Goal: Task Accomplishment & Management: Complete application form

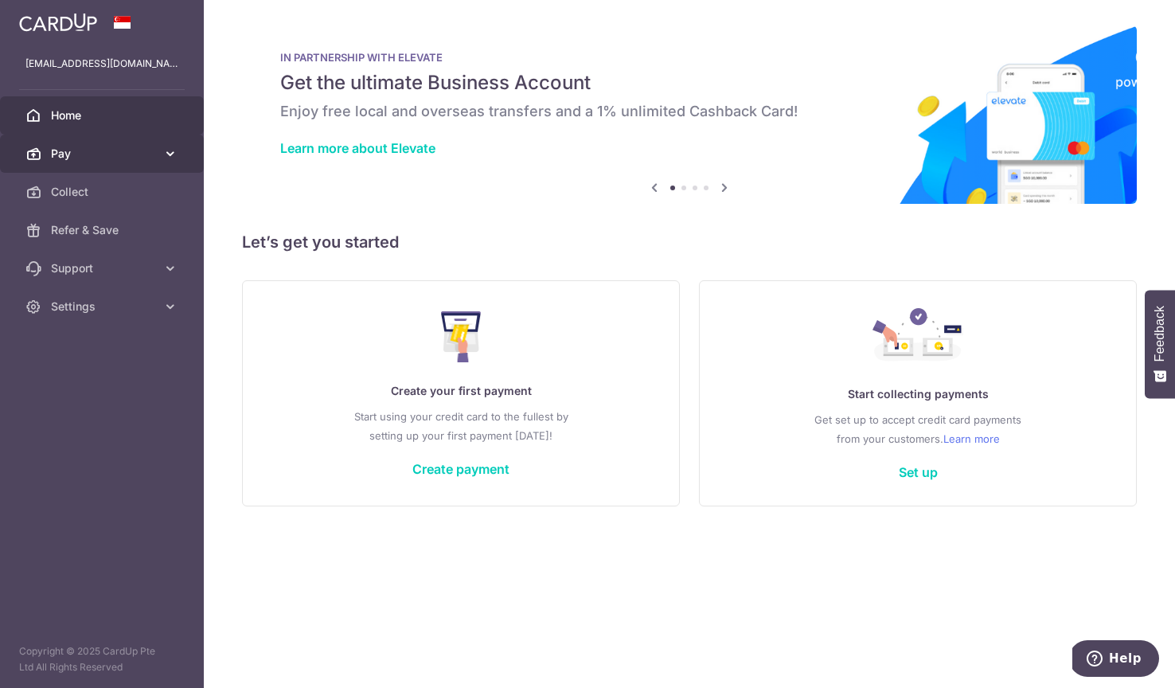
click at [97, 155] on span "Pay" at bounding box center [103, 154] width 105 height 16
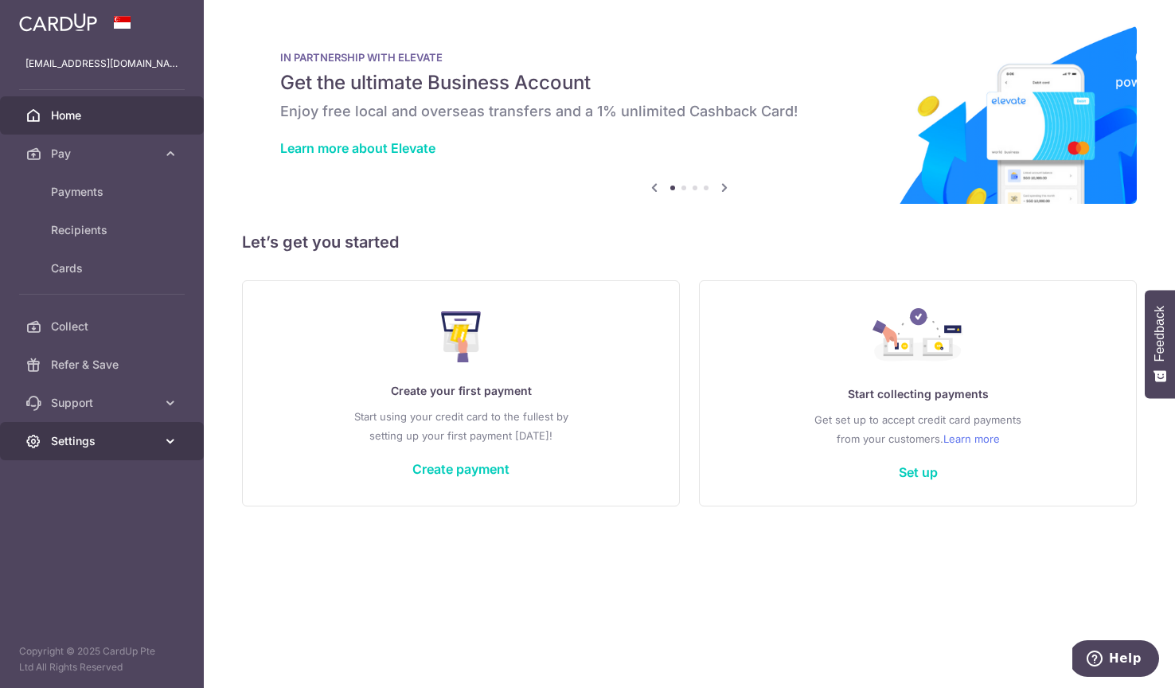
click at [138, 435] on span "Settings" at bounding box center [103, 441] width 105 height 16
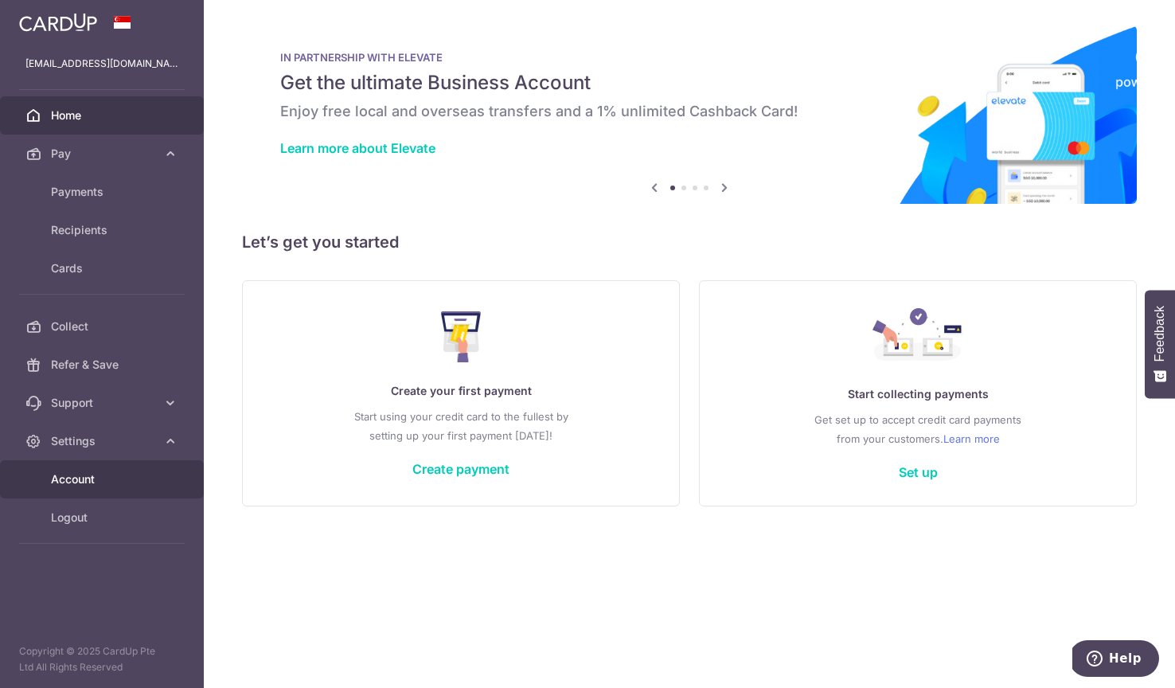
click at [142, 491] on link "Account" at bounding box center [102, 479] width 204 height 38
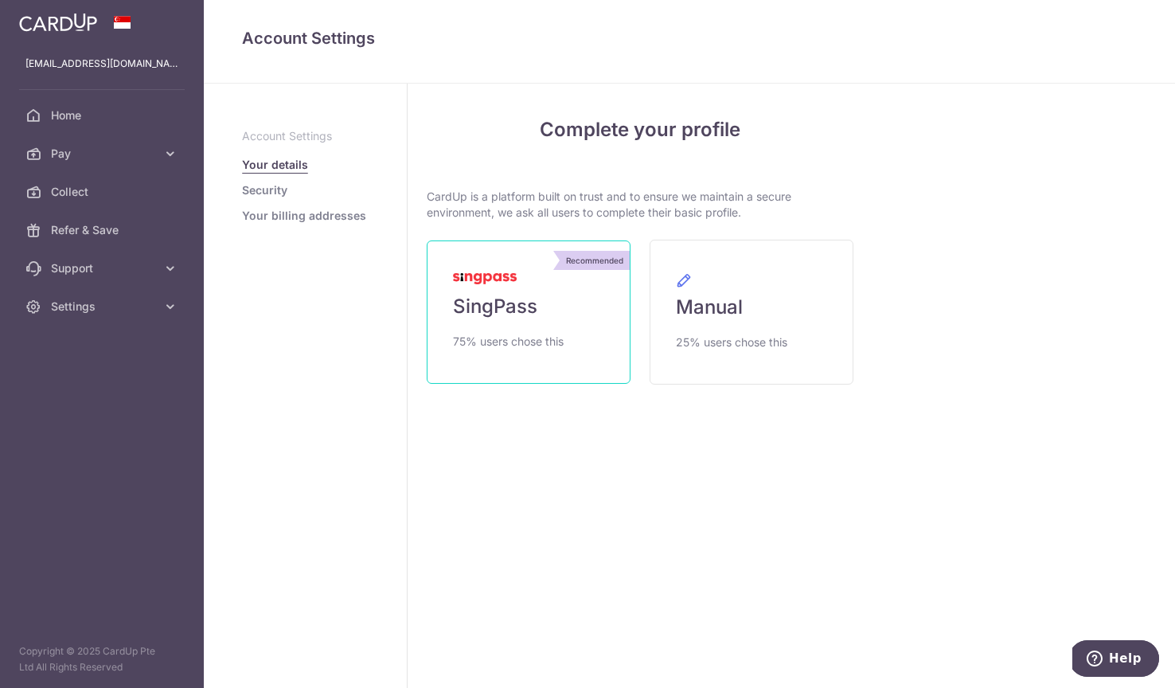
click at [517, 292] on link "Recommended SingPass 75% users chose this" at bounding box center [529, 311] width 204 height 143
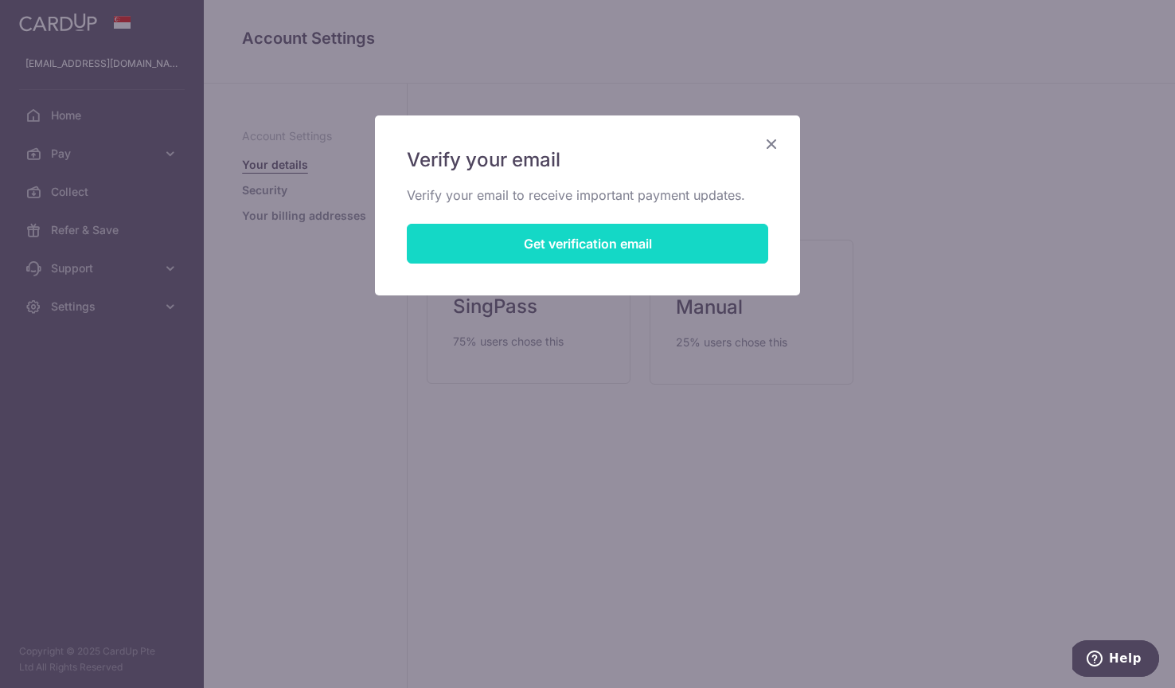
click at [536, 234] on button "Get verification email" at bounding box center [587, 244] width 361 height 40
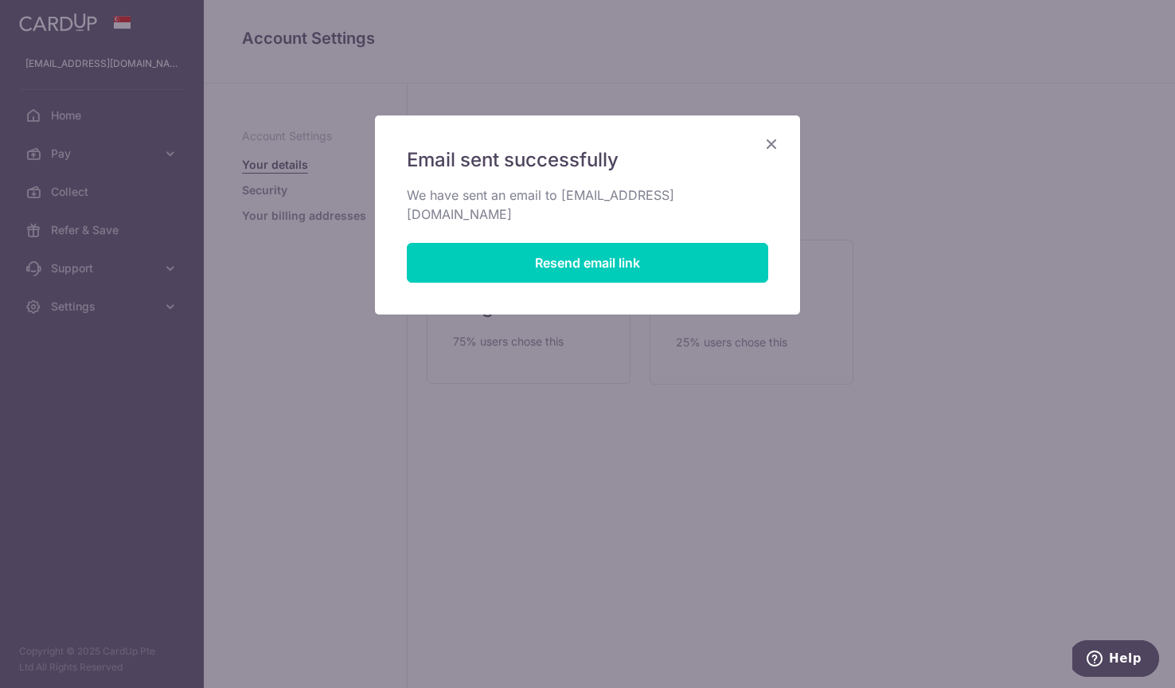
click at [771, 148] on icon "Close" at bounding box center [771, 144] width 19 height 20
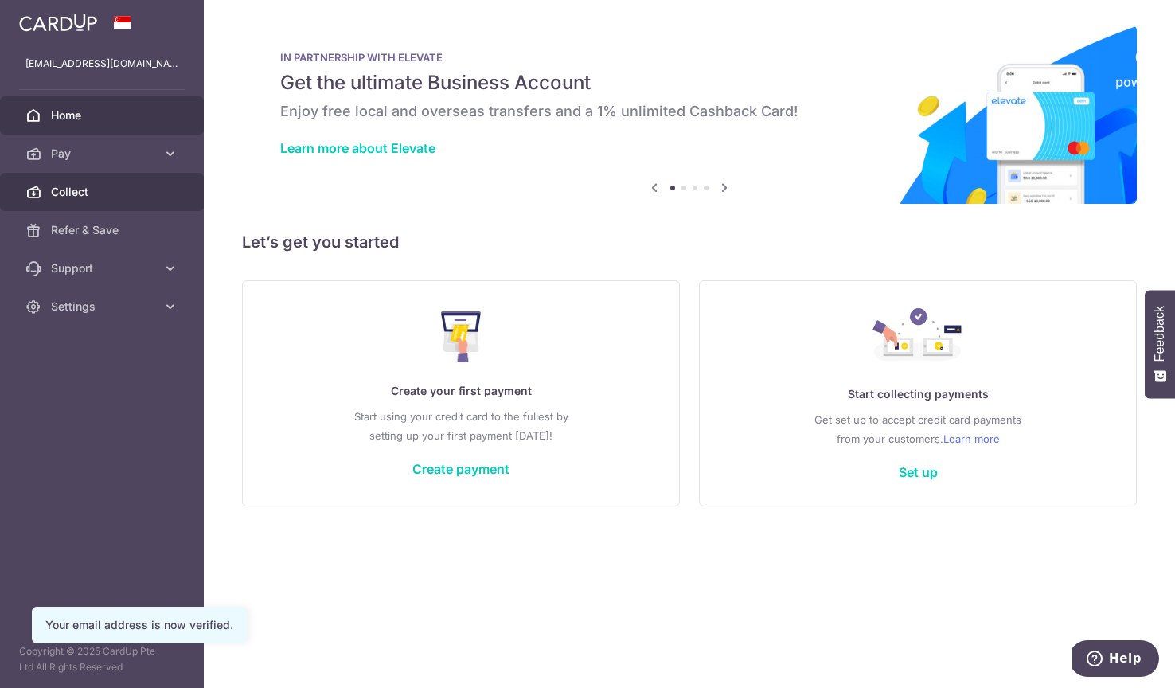
click at [120, 190] on span "Collect" at bounding box center [103, 192] width 105 height 16
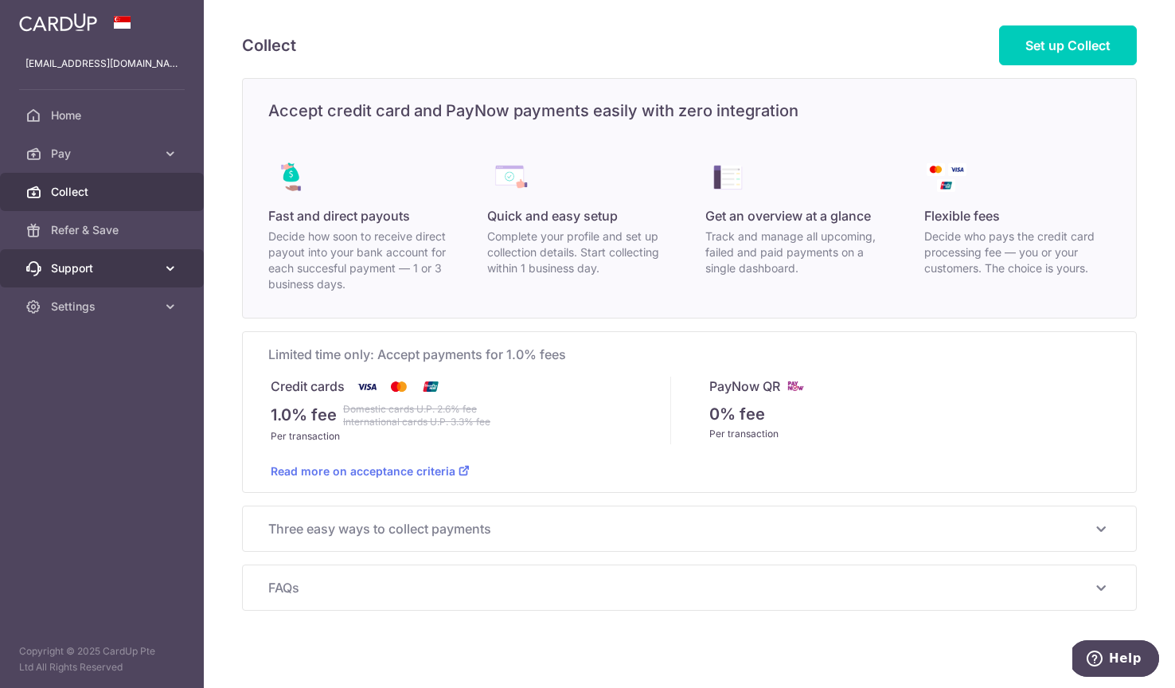
click at [142, 279] on link "Support" at bounding box center [102, 268] width 204 height 38
click at [135, 285] on link "Support" at bounding box center [102, 268] width 204 height 38
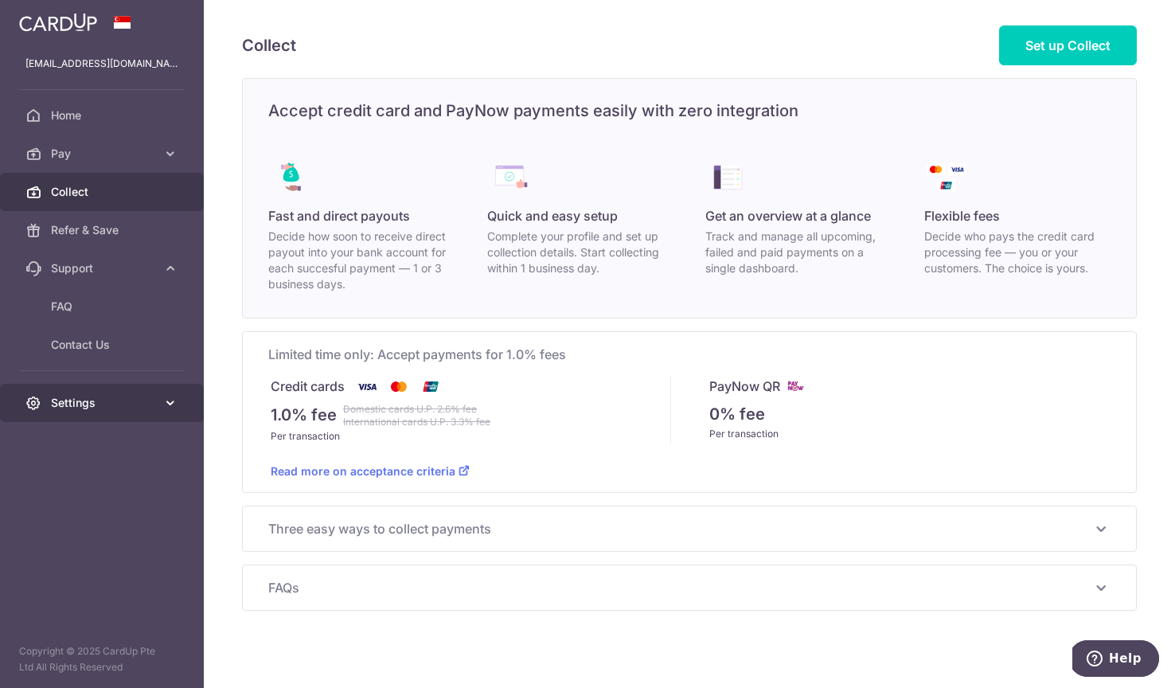
click at [127, 413] on link "Settings" at bounding box center [102, 403] width 204 height 38
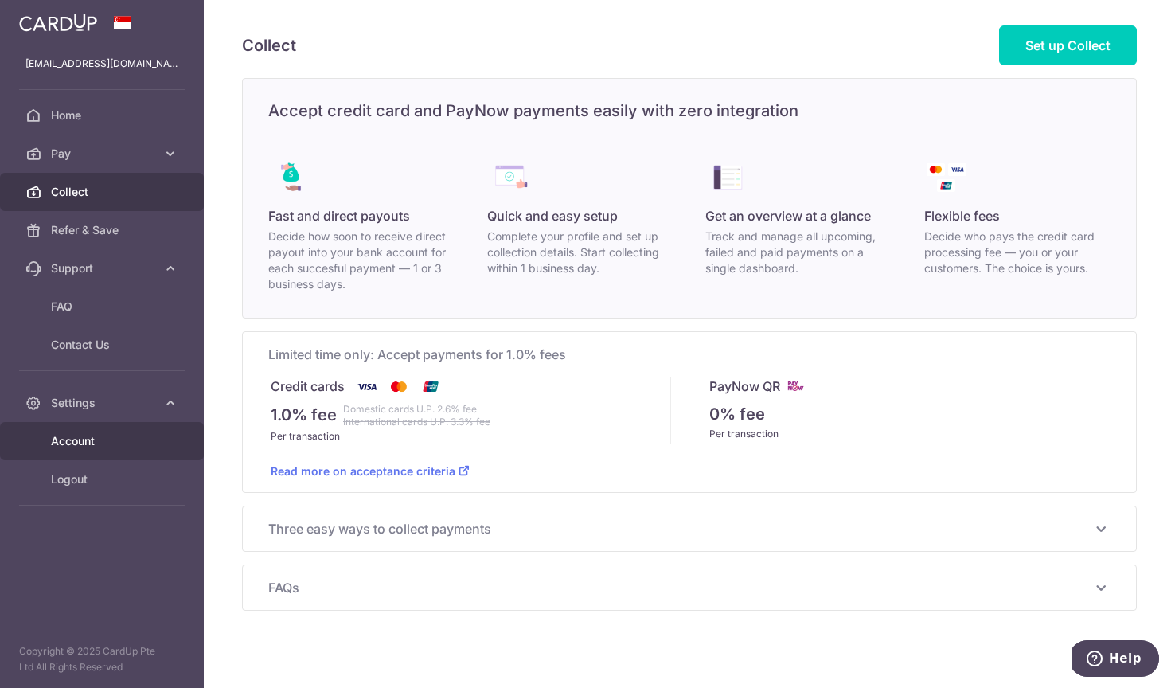
click at [119, 442] on span "Account" at bounding box center [103, 441] width 105 height 16
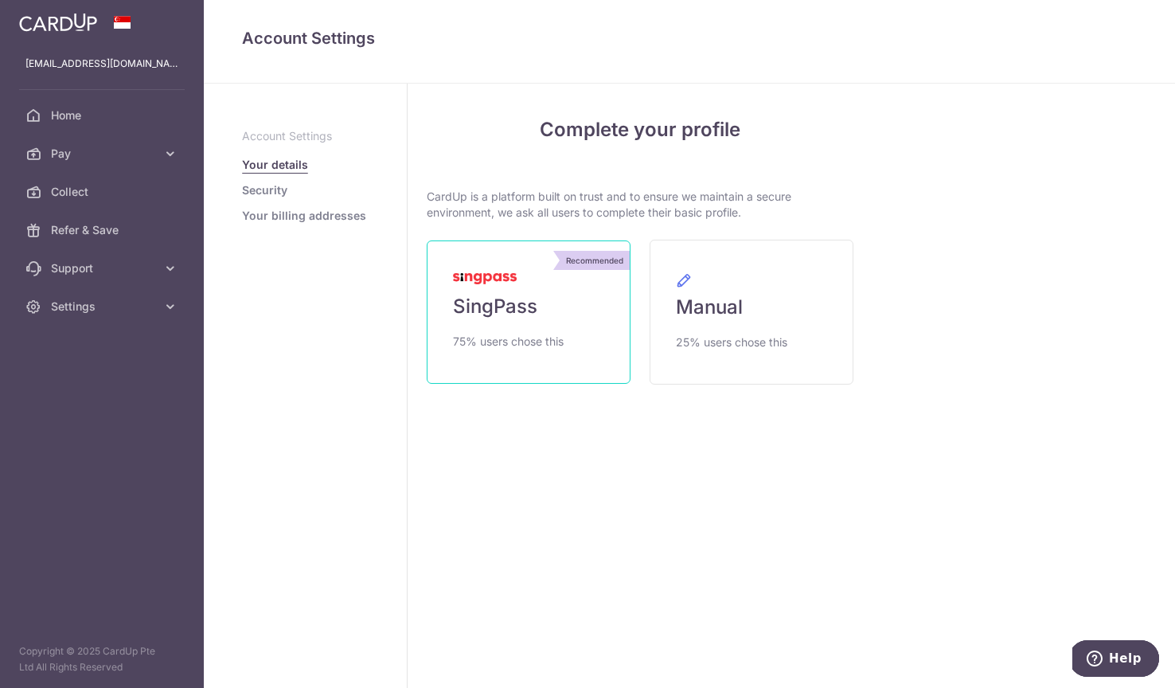
click at [545, 364] on link "Recommended SingPass 75% users chose this" at bounding box center [529, 311] width 204 height 143
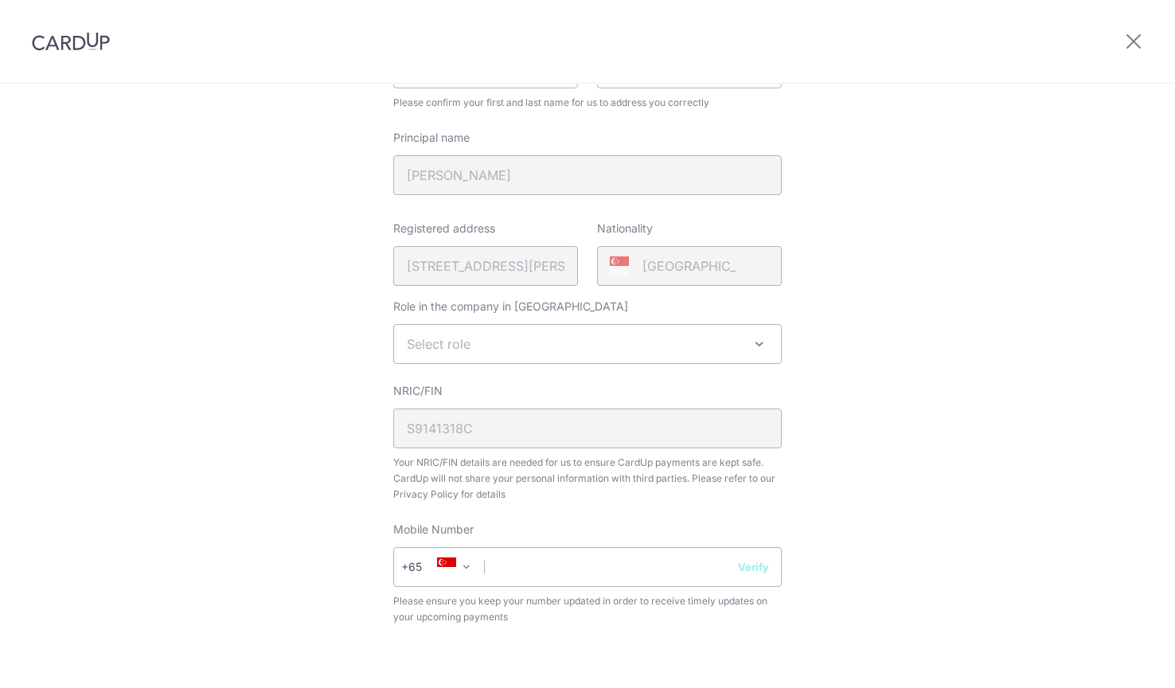
scroll to position [279, 0]
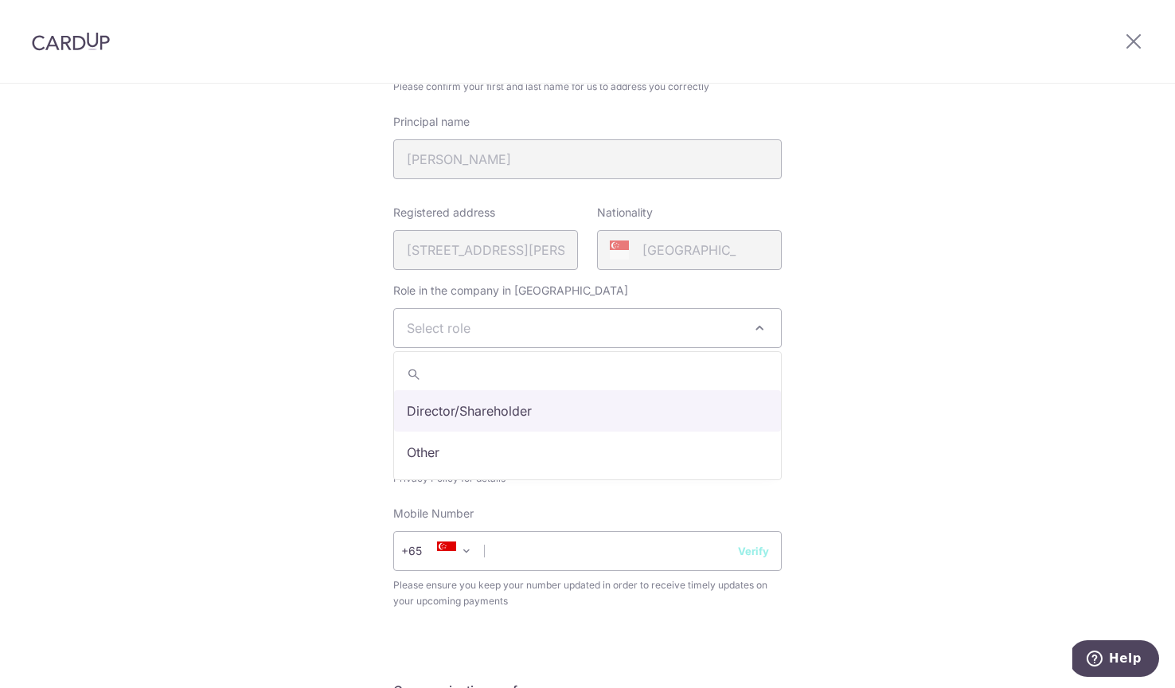
click at [424, 320] on span "Select role" at bounding box center [439, 328] width 64 height 16
select select "director"
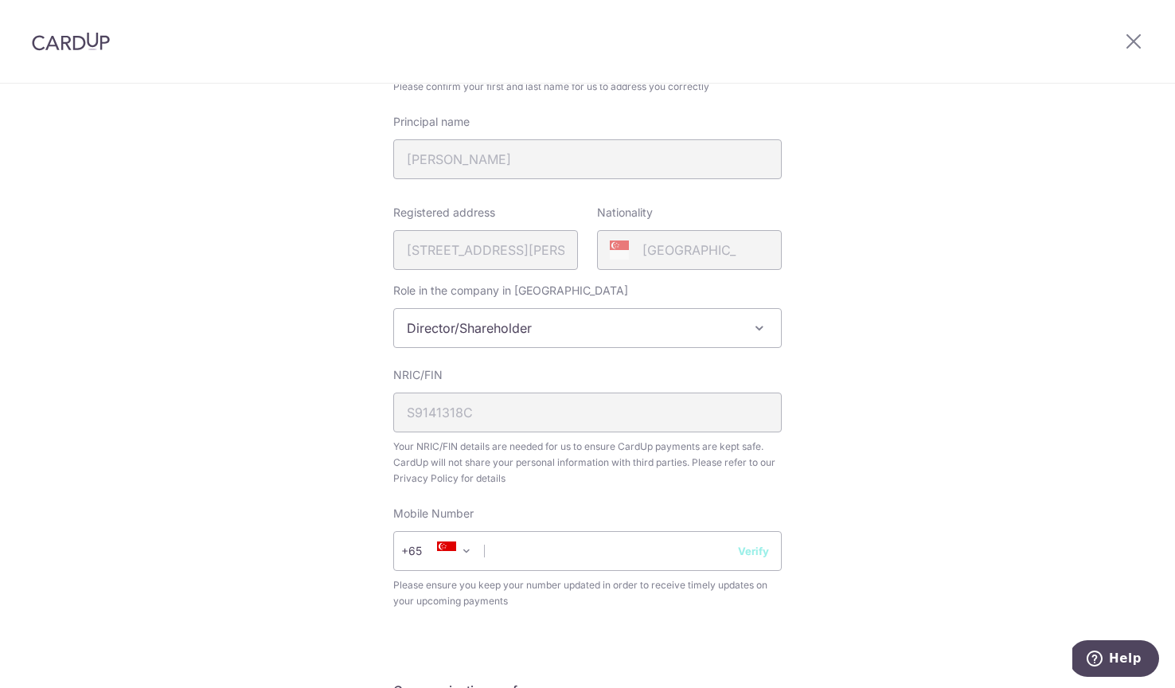
scroll to position [491, 0]
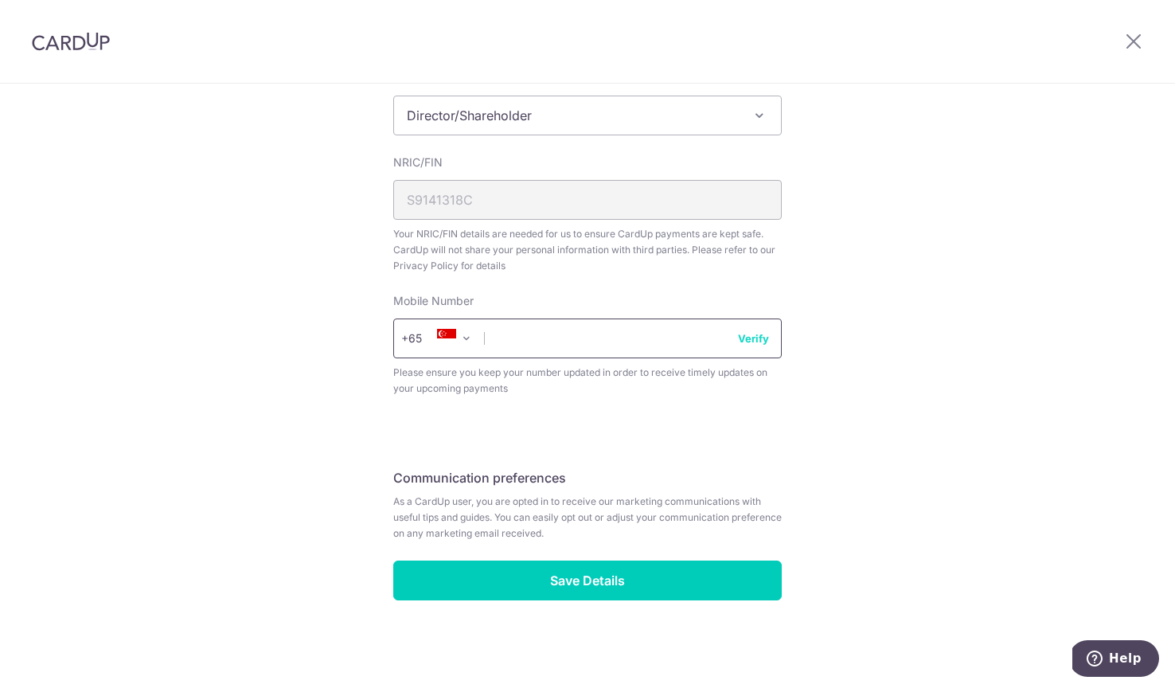
click at [555, 349] on input "text" at bounding box center [587, 338] width 388 height 40
click at [735, 329] on input "97902735" at bounding box center [587, 338] width 388 height 40
type input "97902735"
click at [740, 333] on button "Verify" at bounding box center [753, 338] width 31 height 16
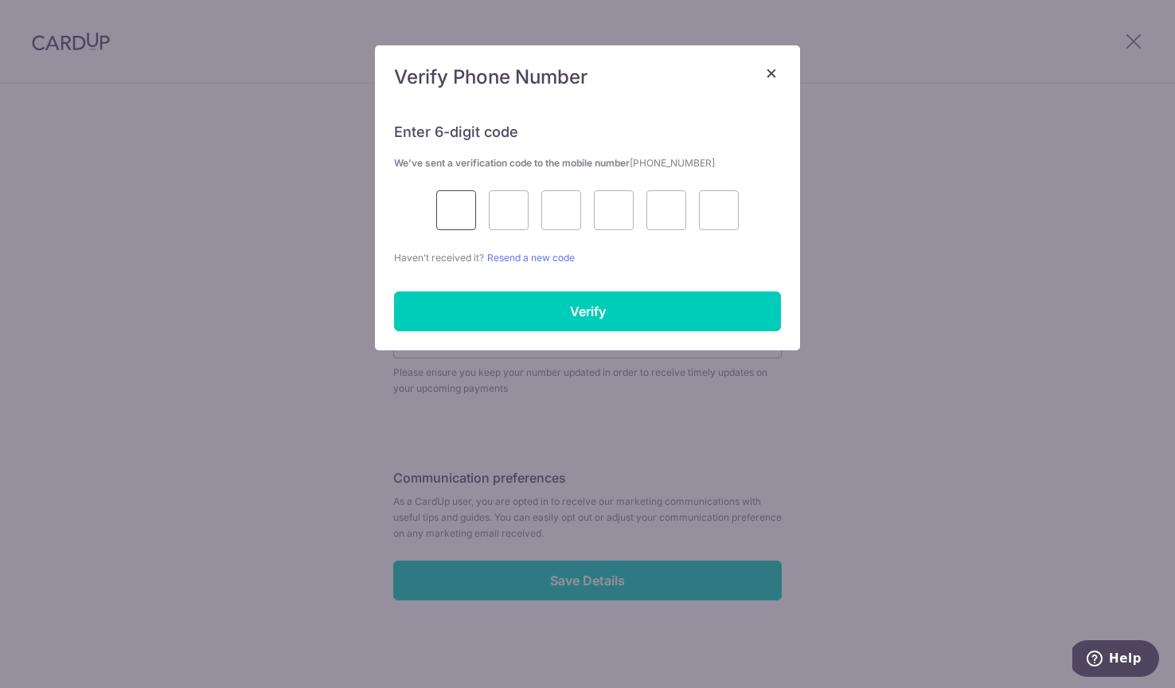
click at [446, 196] on input "text" at bounding box center [456, 210] width 40 height 40
type input "1"
type input "5"
type input "3"
type input "7"
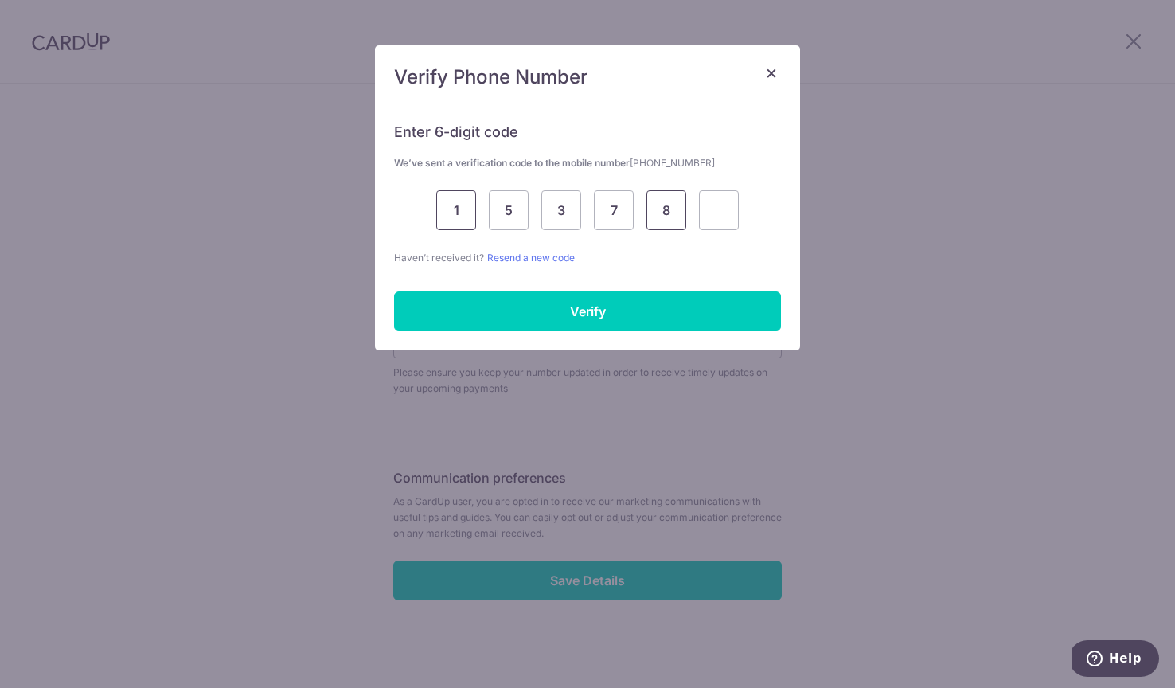
type input "8"
type input "1"
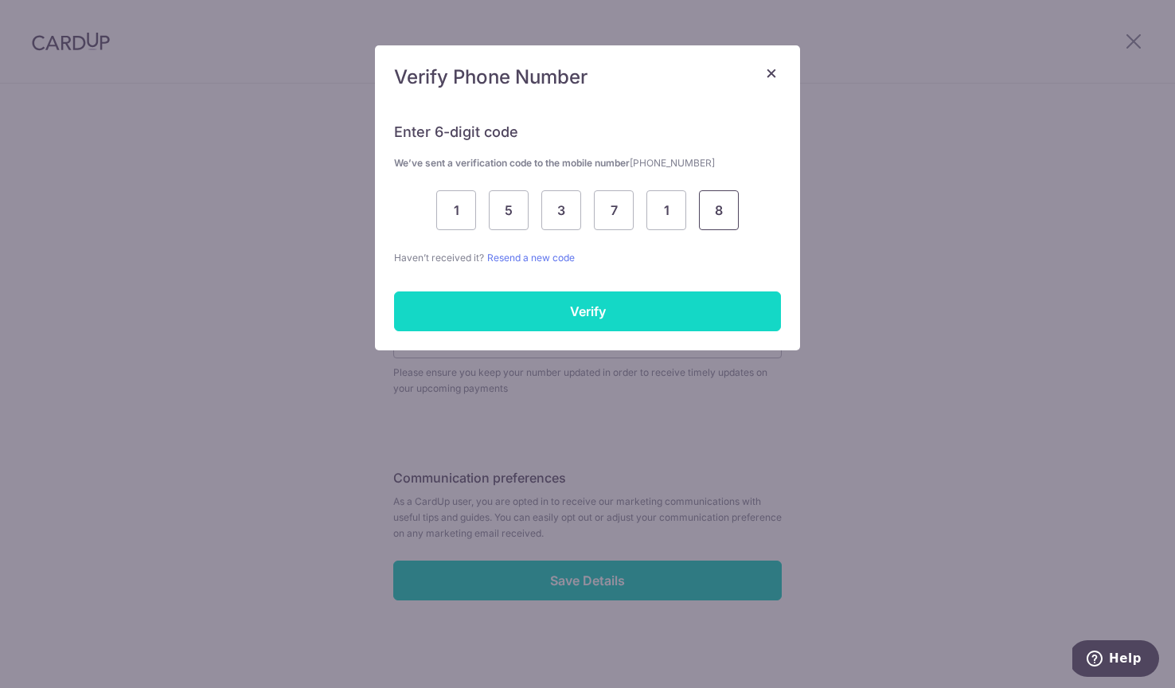
type input "8"
click at [607, 304] on input "Verify" at bounding box center [587, 311] width 387 height 40
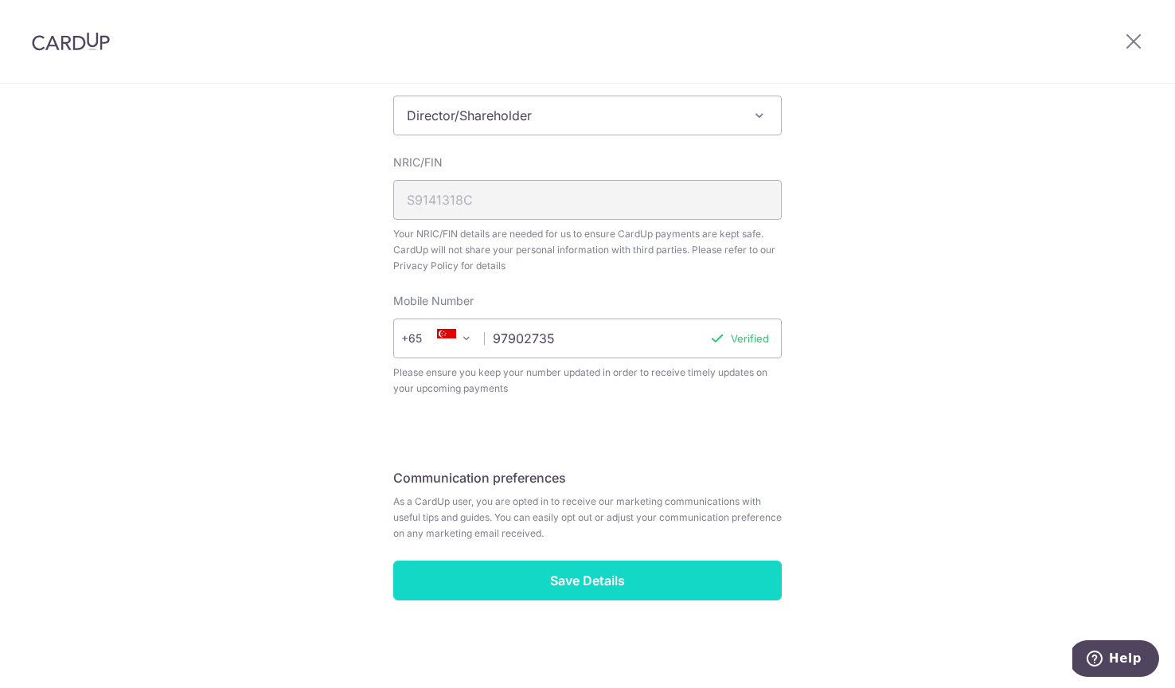
click at [606, 592] on input "Save Details" at bounding box center [587, 580] width 388 height 40
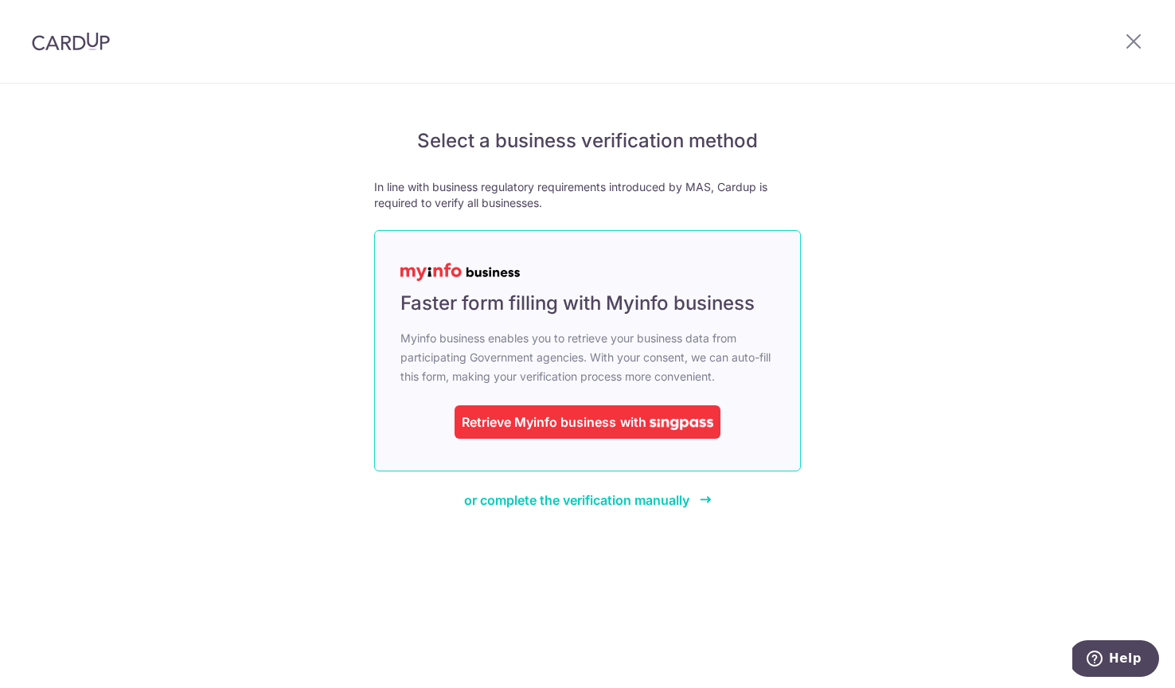
click at [606, 429] on div "Retrieve Myinfo business" at bounding box center [539, 421] width 154 height 19
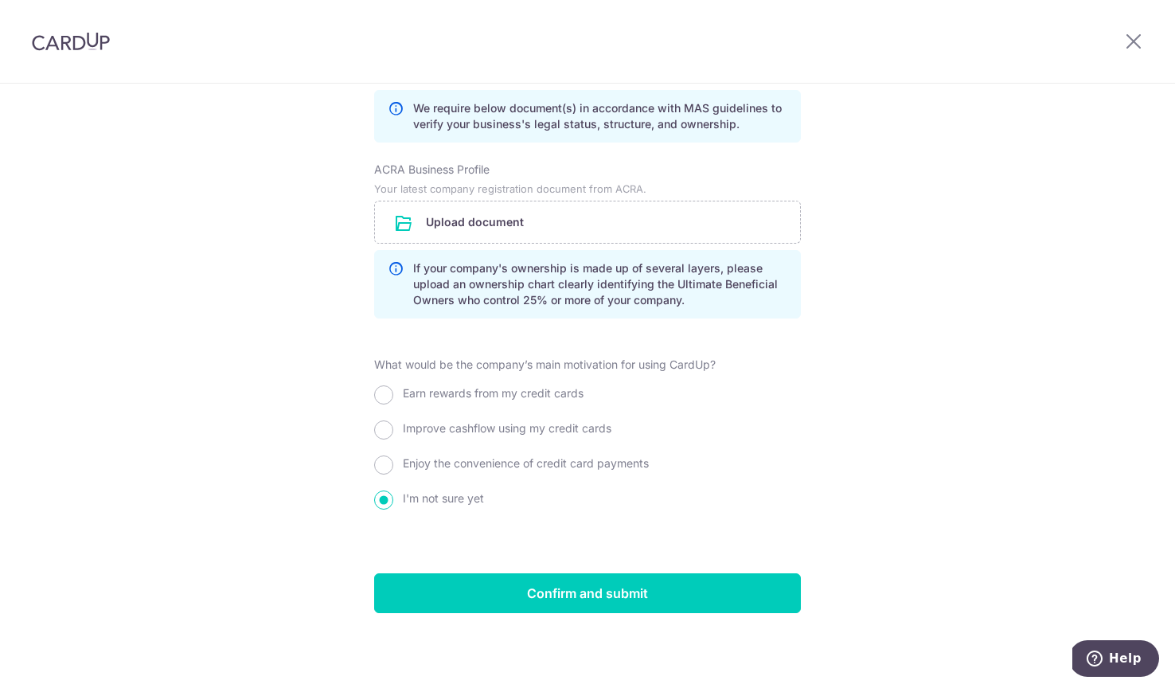
scroll to position [1182, 0]
click at [385, 466] on input "Enjoy the convenience of credit card payments" at bounding box center [383, 464] width 19 height 19
radio input "true"
click at [381, 427] on input "Improve cashflow using my credit cards" at bounding box center [383, 429] width 19 height 19
radio input "true"
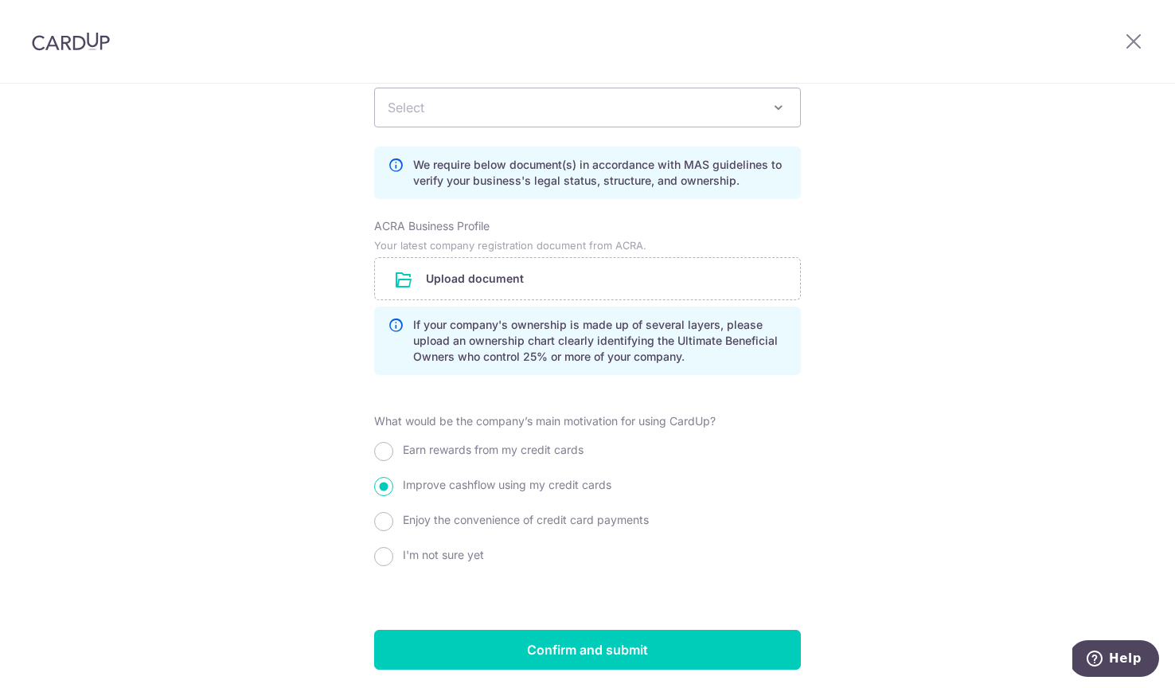
scroll to position [1020, 0]
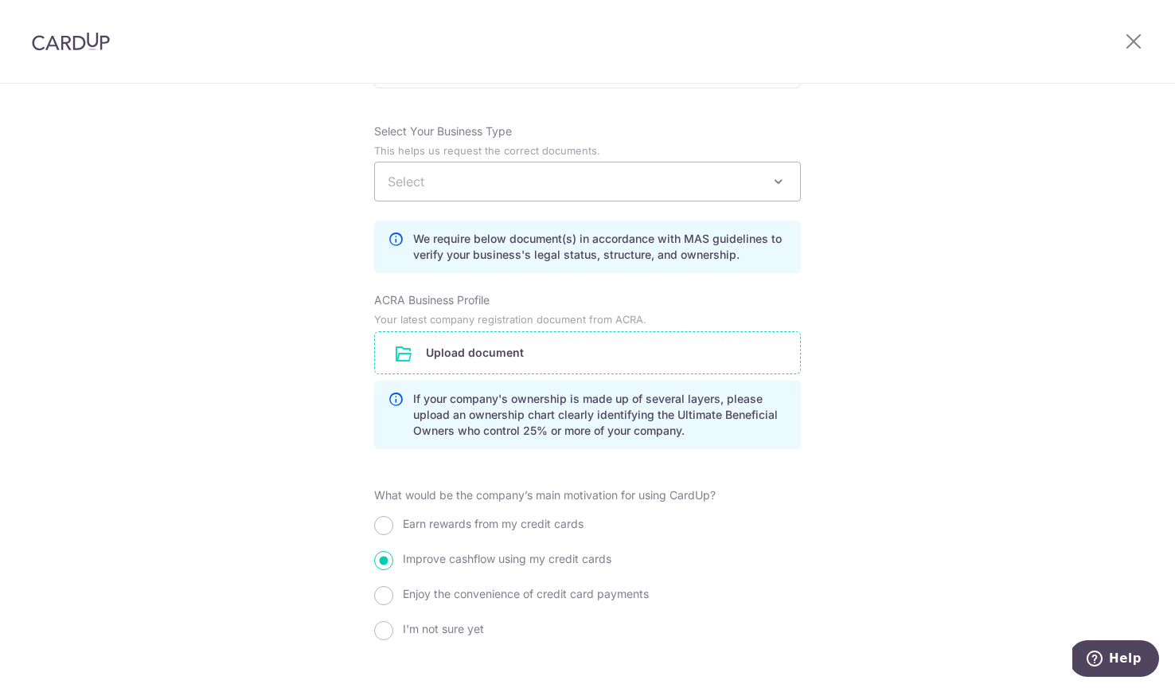
click at [517, 373] on input "file" at bounding box center [587, 352] width 425 height 41
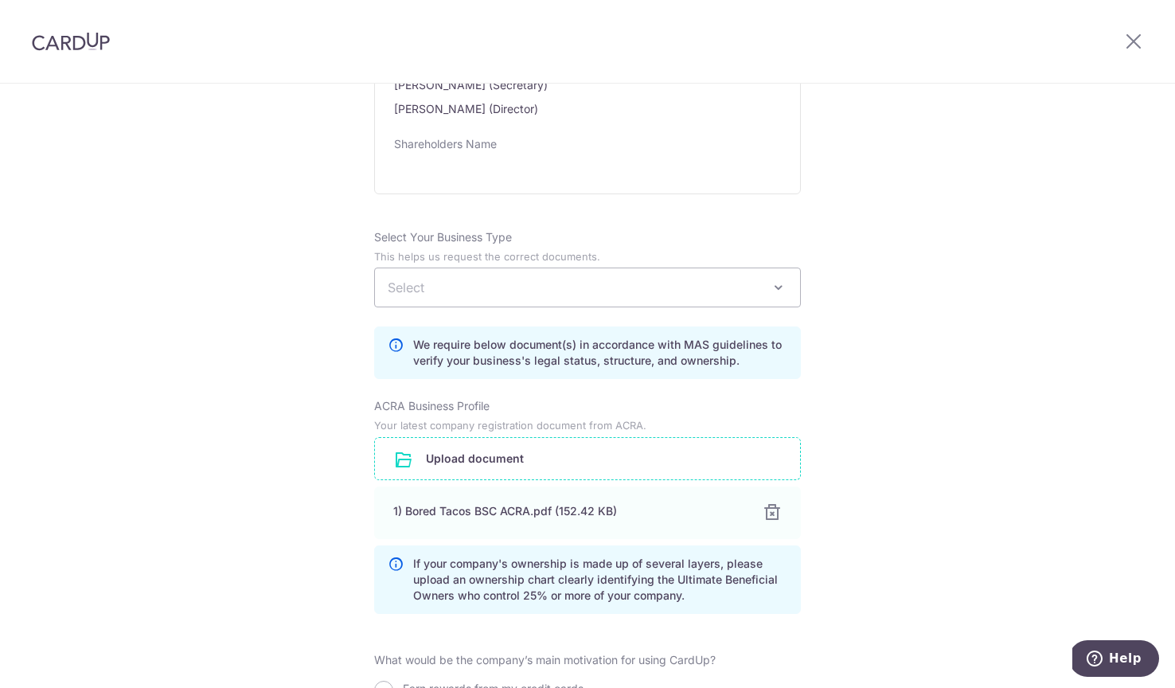
scroll to position [856, 0]
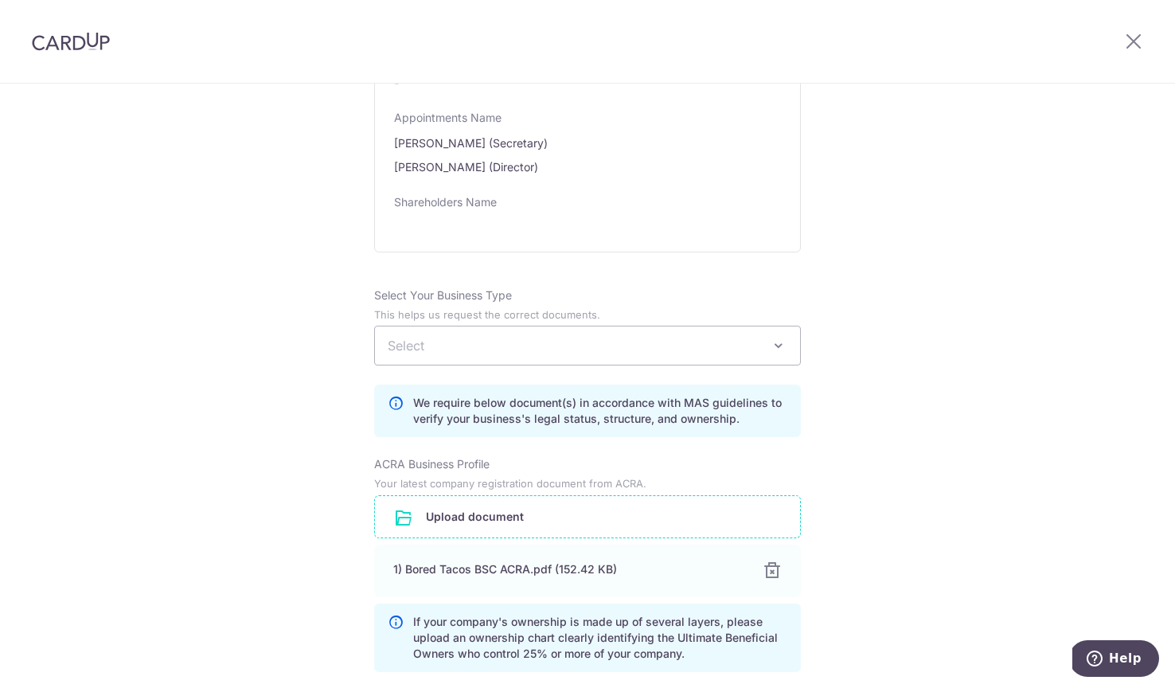
click at [423, 353] on span "Select" at bounding box center [406, 345] width 37 height 16
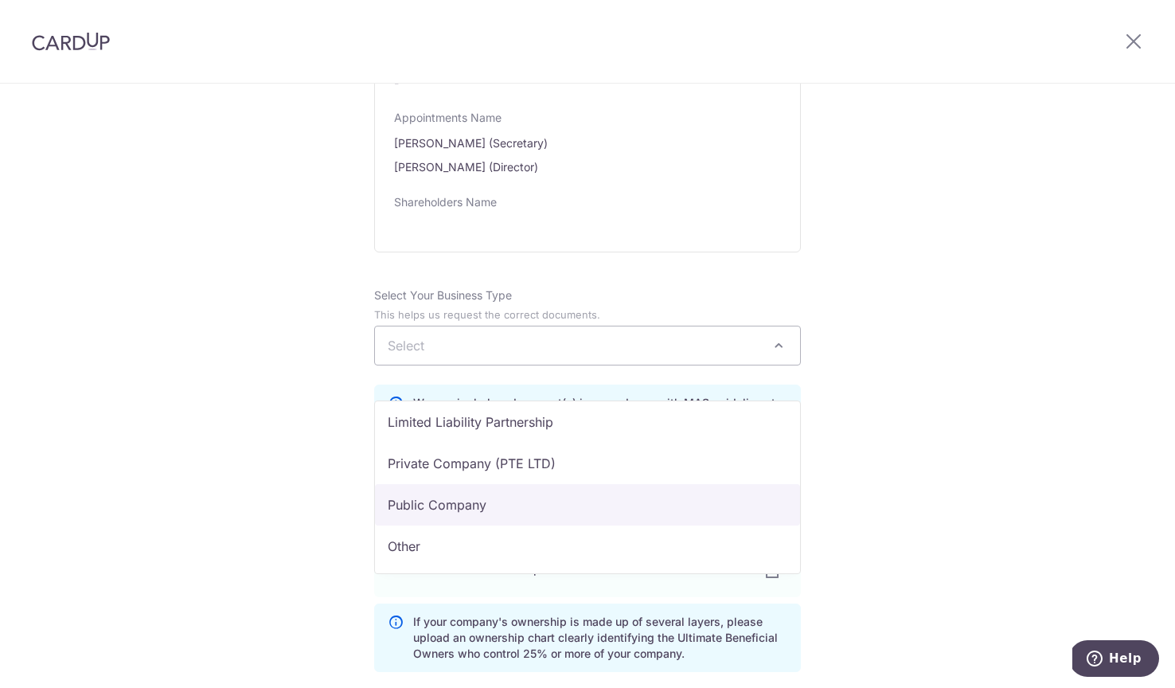
scroll to position [106, 0]
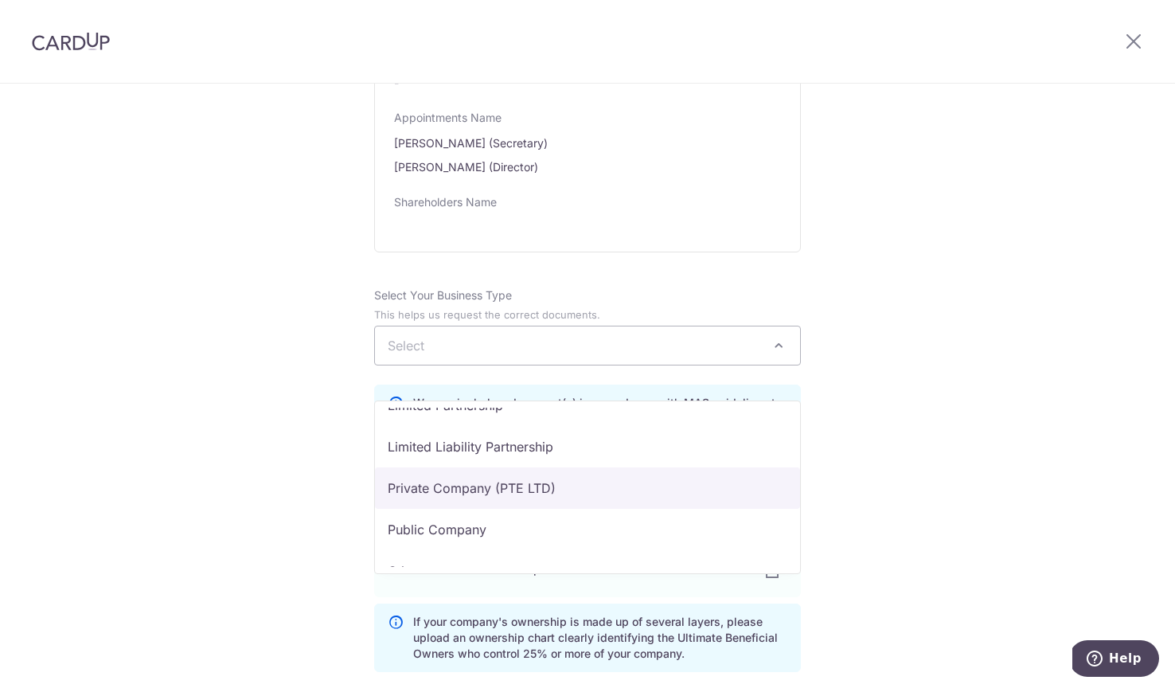
select select "Private Company (PTE LTD)"
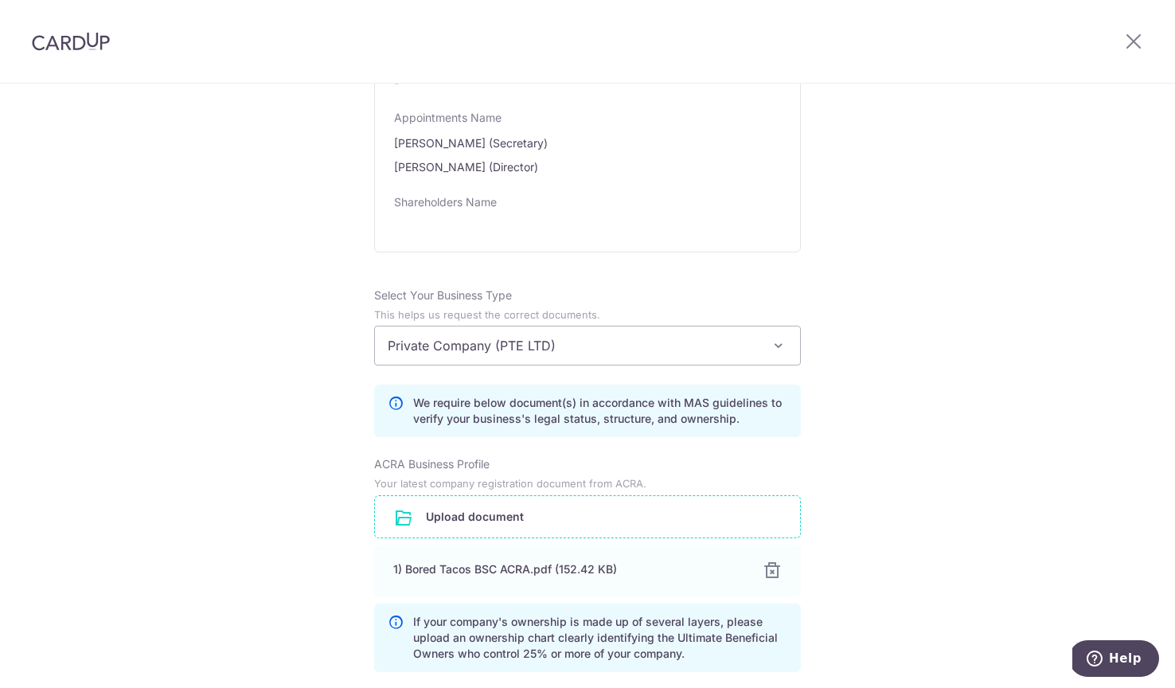
click at [299, 481] on div "Review the company details Company details View all The following details are r…" at bounding box center [587, 327] width 1175 height 2200
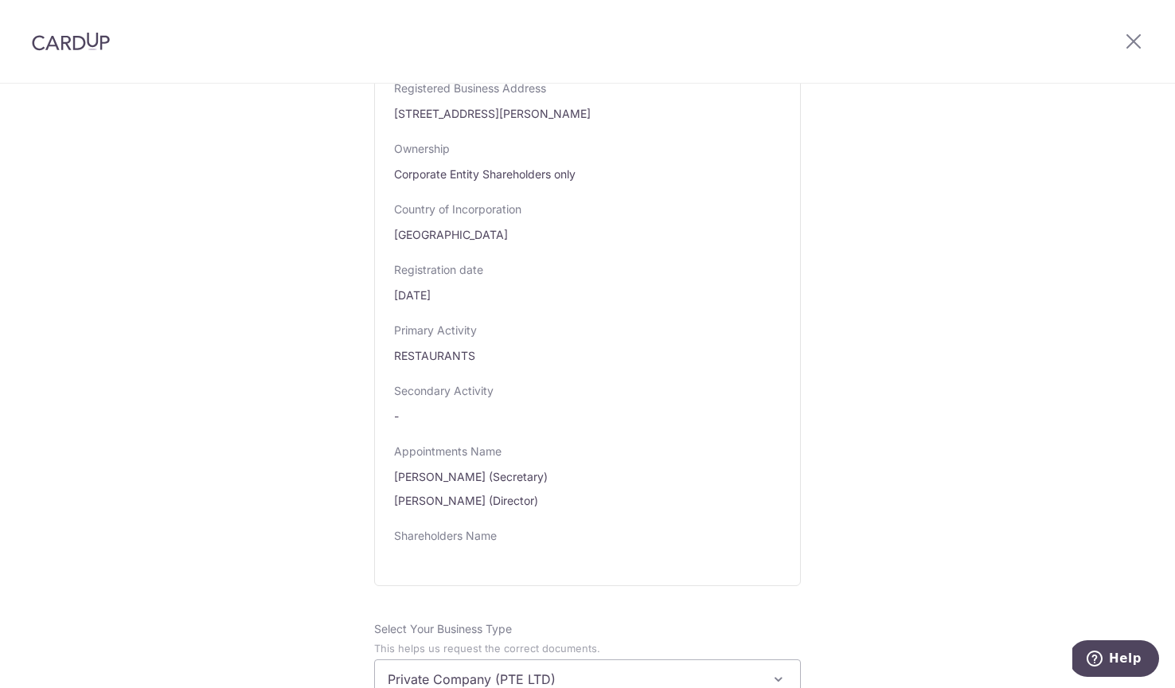
scroll to position [505, 0]
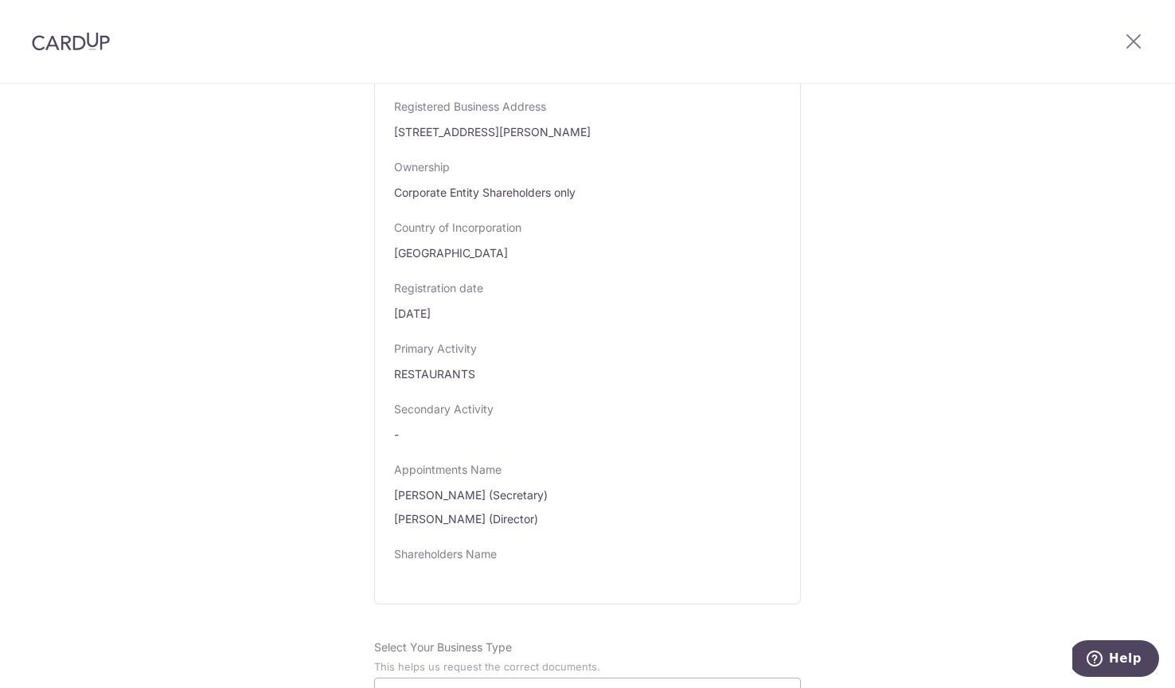
click at [973, 15] on header at bounding box center [587, 42] width 1175 height 84
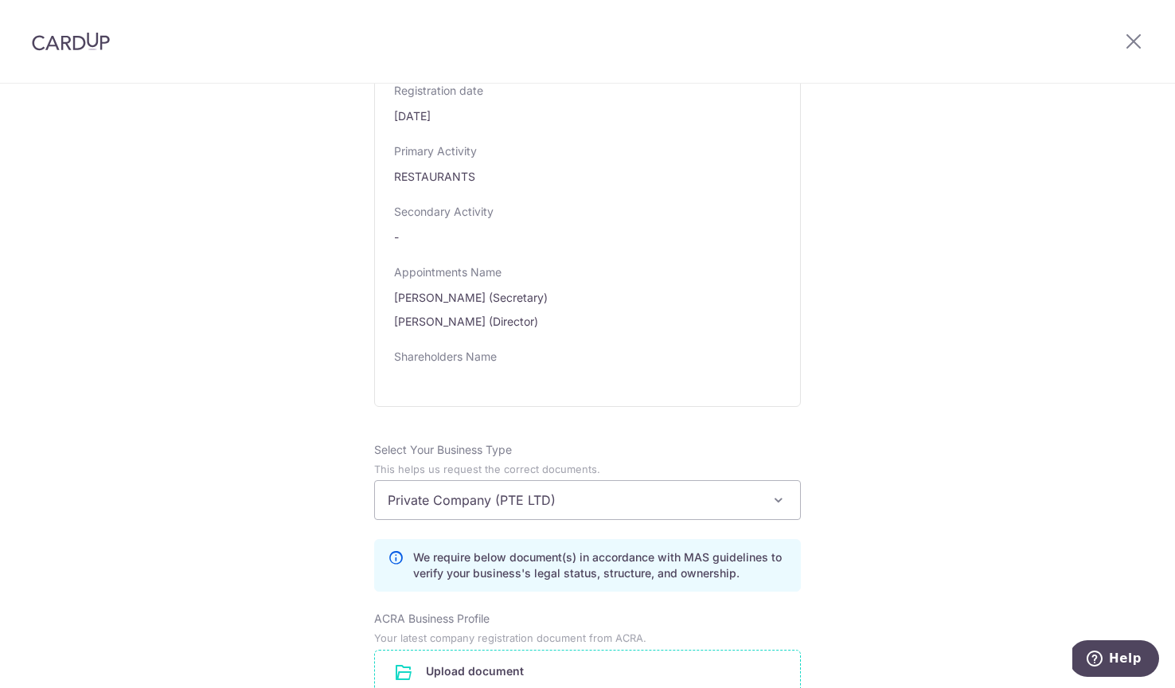
scroll to position [1100, 0]
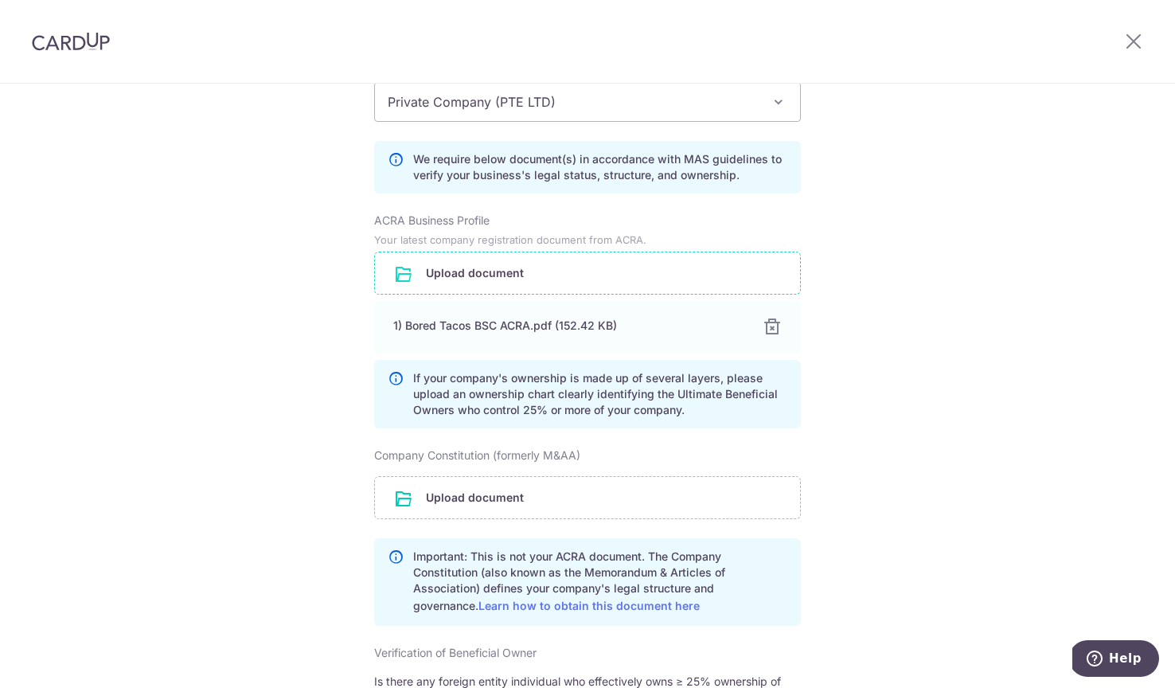
click at [203, 385] on div "Review the company details Company details View all The following details are r…" at bounding box center [587, 84] width 1175 height 2200
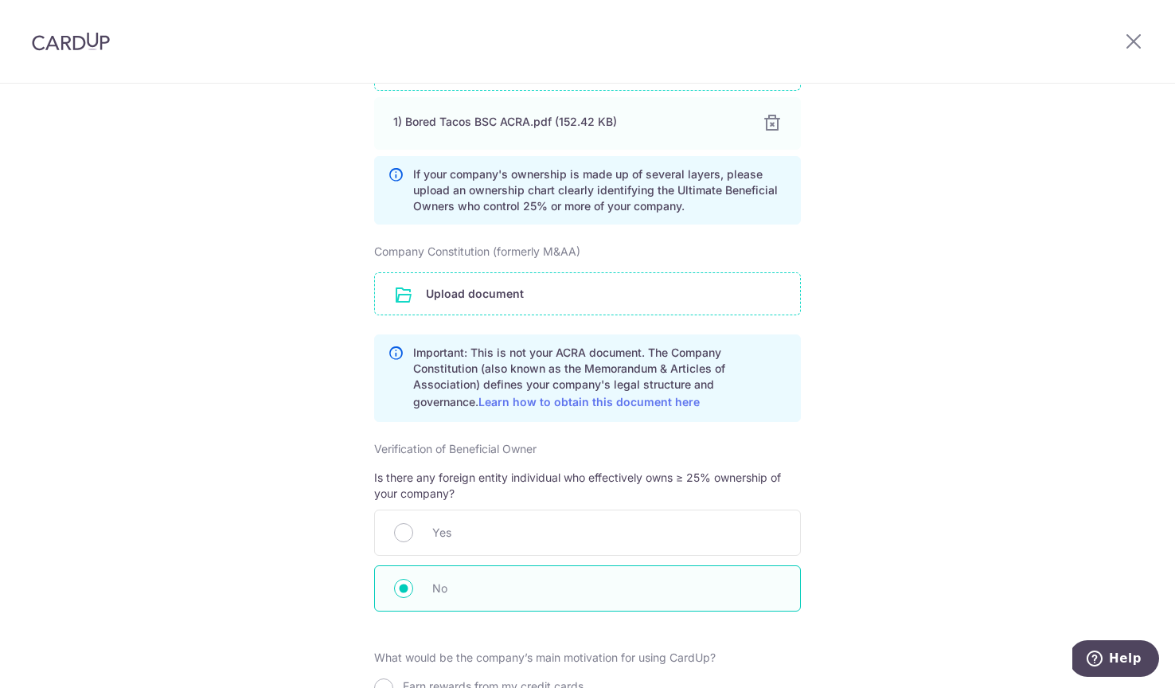
click at [540, 314] on input "file" at bounding box center [587, 293] width 425 height 41
click at [522, 314] on input "file" at bounding box center [587, 293] width 425 height 41
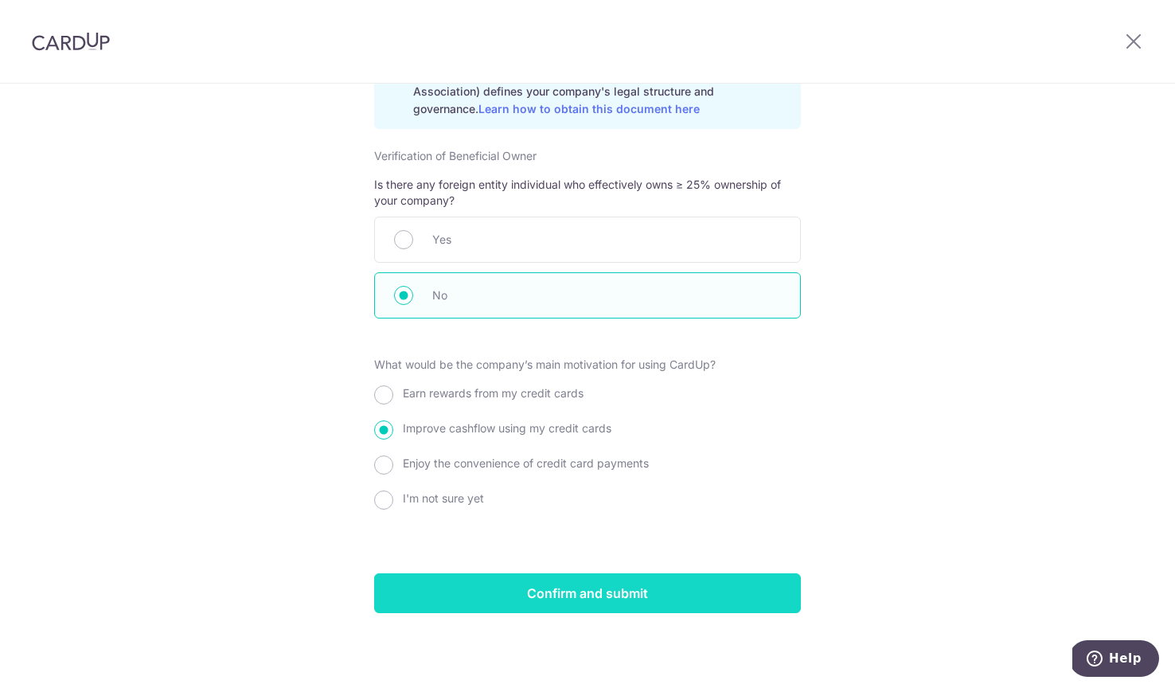
scroll to position [1686, 0]
click at [557, 600] on input "Confirm and submit" at bounding box center [587, 593] width 427 height 40
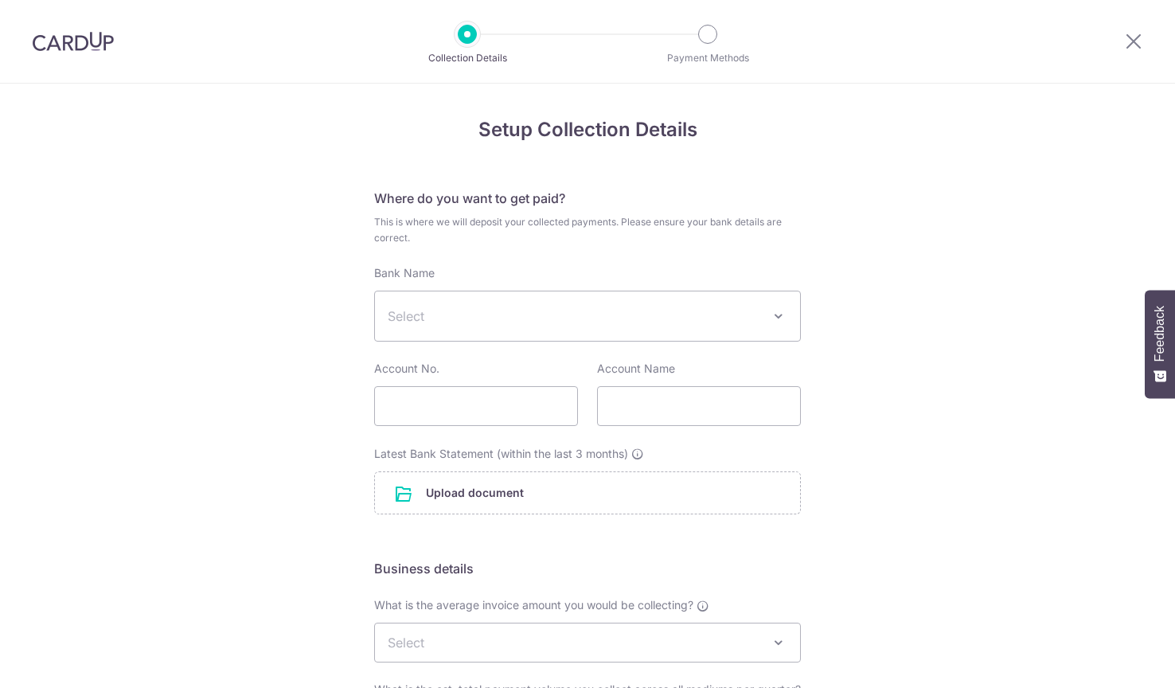
click at [520, 325] on span "Select" at bounding box center [587, 315] width 425 height 49
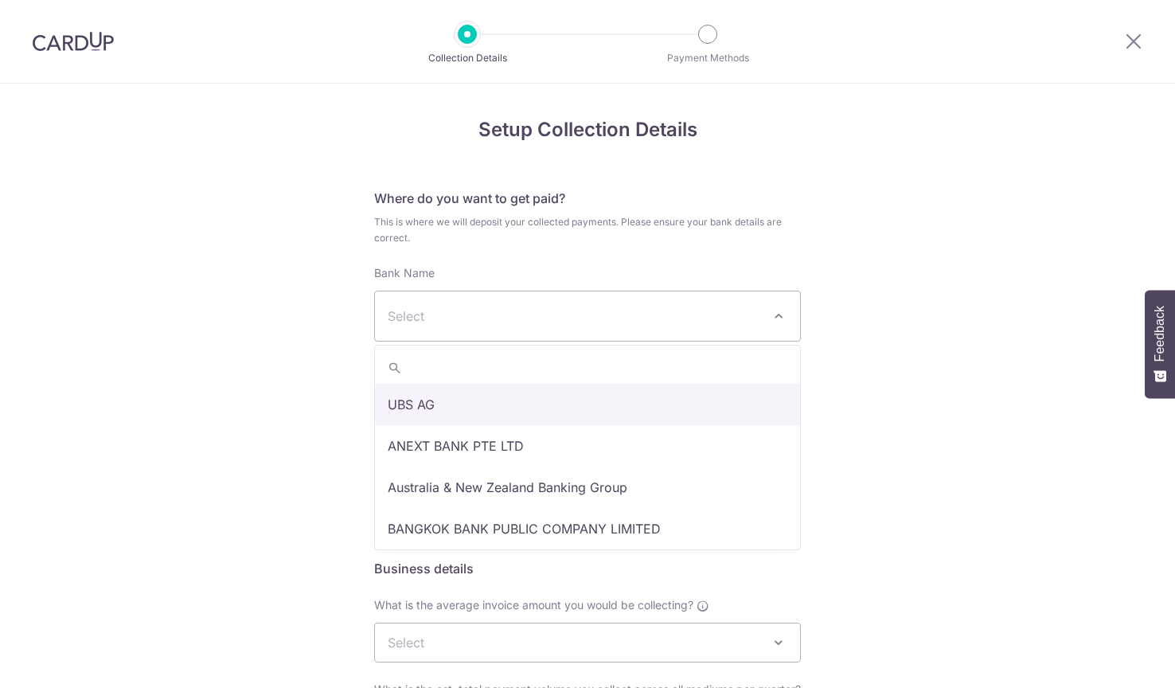
click at [276, 371] on div "Setup Collection Details Where do you want to get paid? This is where we will d…" at bounding box center [587, 554] width 1175 height 941
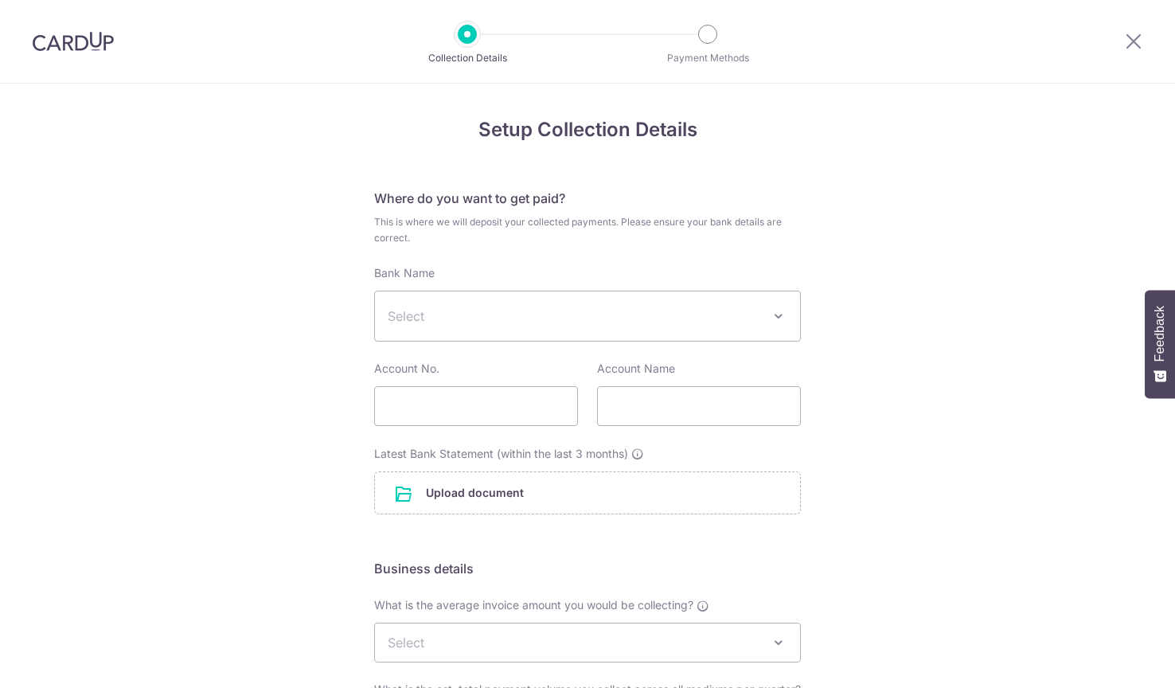
click at [1155, 37] on div at bounding box center [1101, 41] width 146 height 83
click at [1144, 38] on div at bounding box center [1101, 41] width 146 height 83
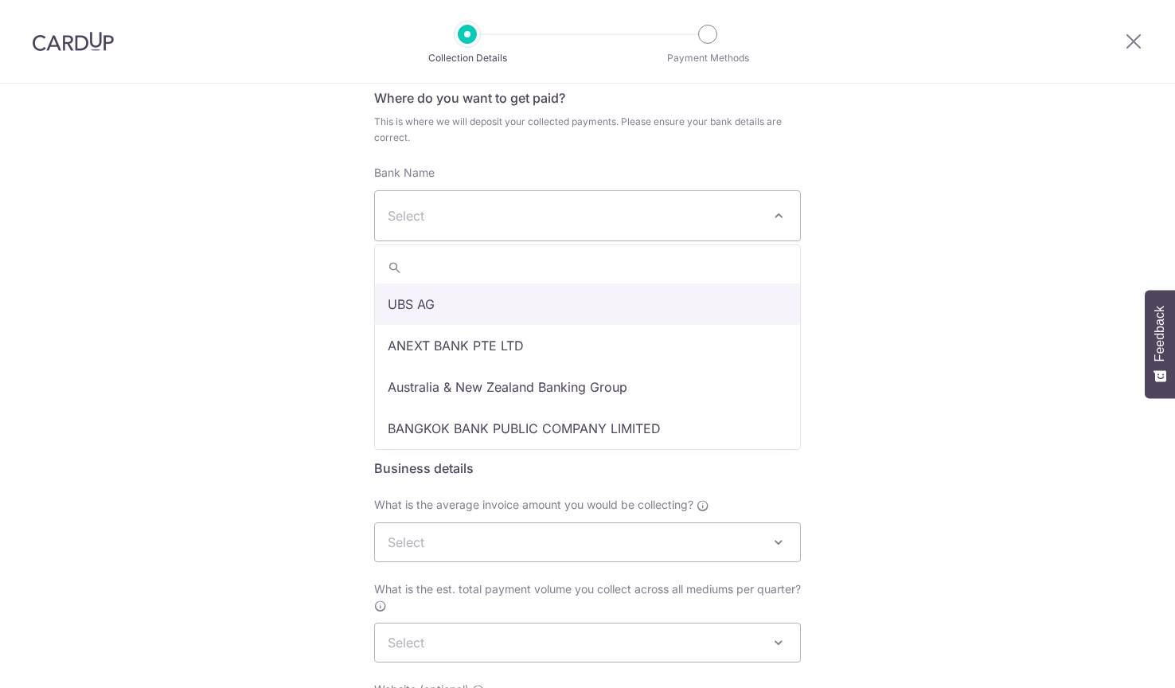
click at [504, 215] on span "Select" at bounding box center [575, 215] width 374 height 19
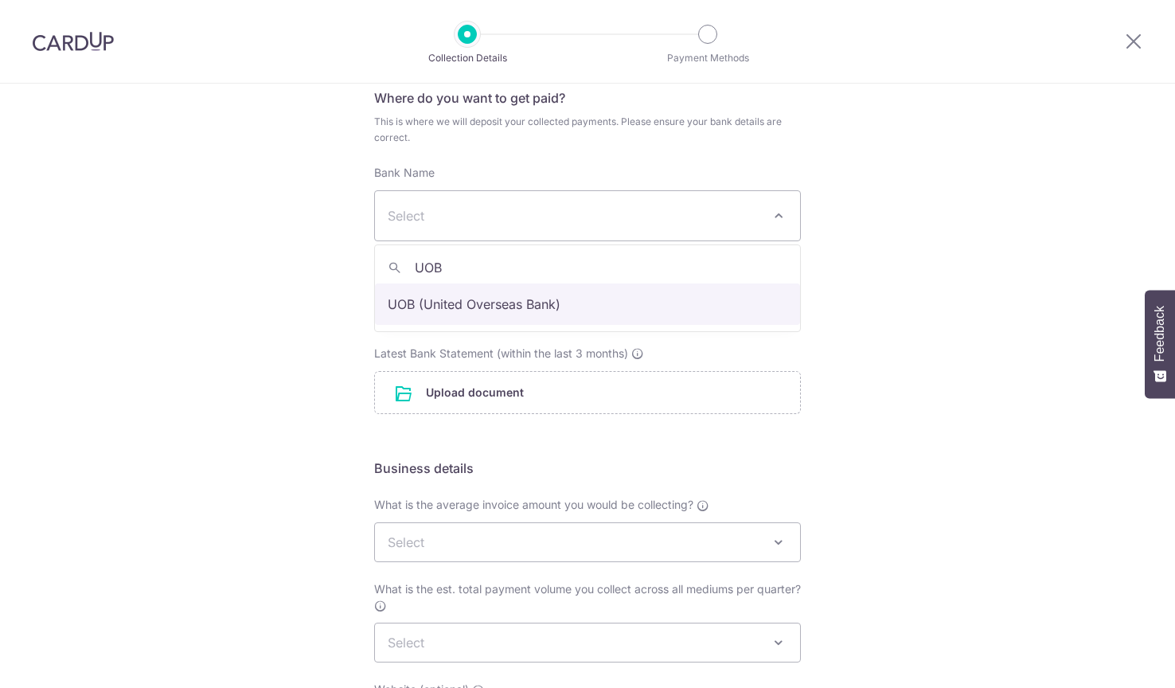
type input "UOB"
drag, startPoint x: 461, startPoint y: 302, endPoint x: 334, endPoint y: 337, distance: 131.3
select select "18"
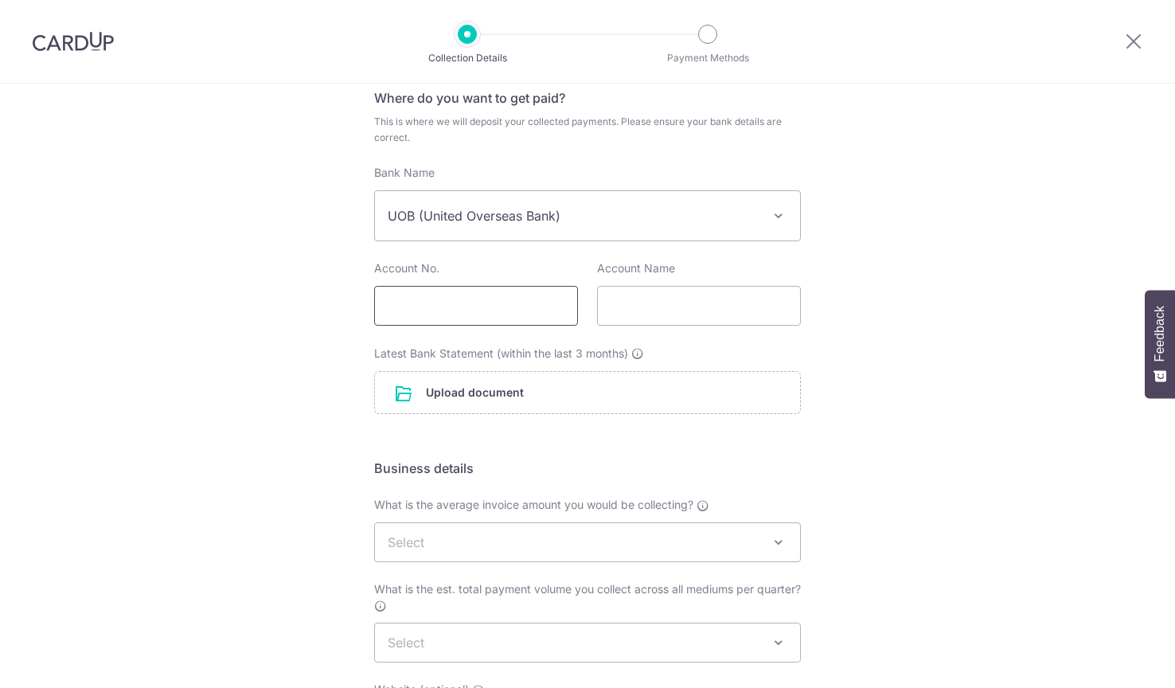
click at [411, 320] on input "text" at bounding box center [476, 306] width 204 height 40
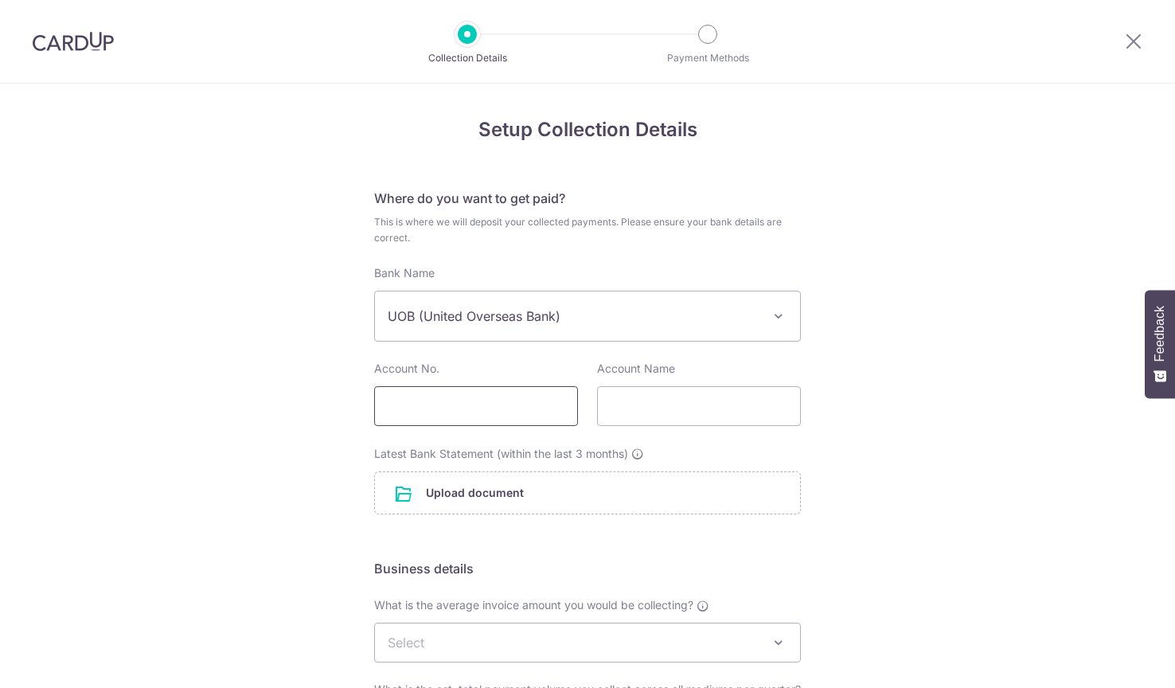
scroll to position [0, 0]
click at [1136, 37] on icon at bounding box center [1133, 41] width 19 height 20
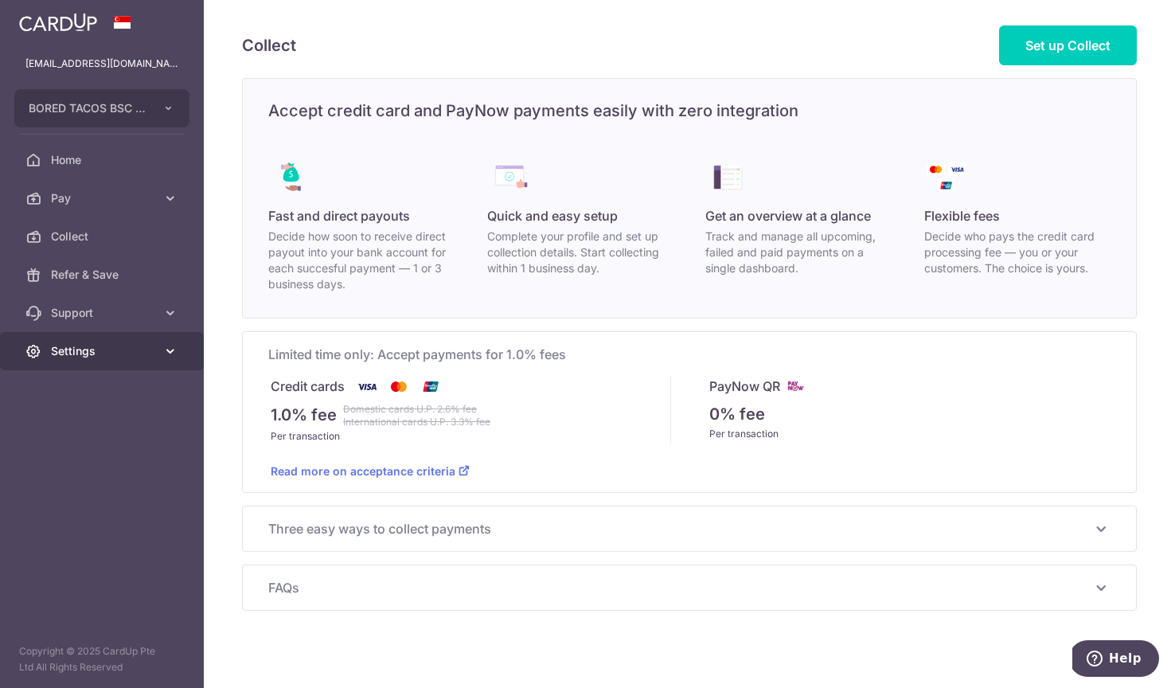
click at [116, 341] on link "Settings" at bounding box center [102, 351] width 204 height 38
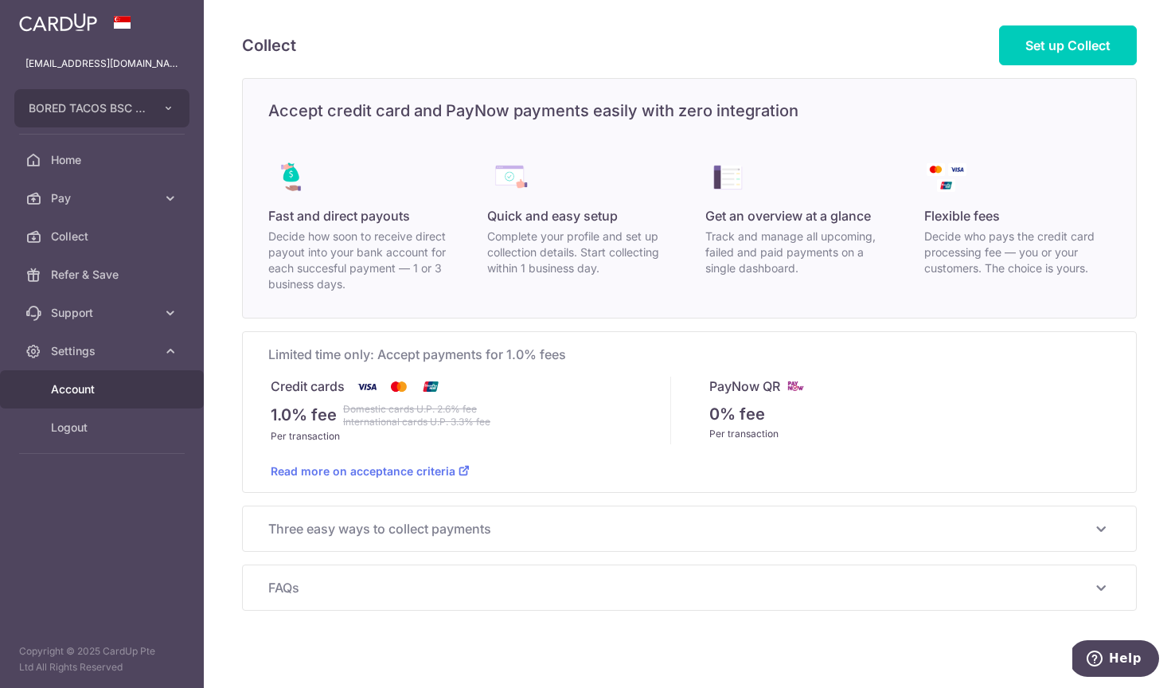
click at [130, 398] on link "Account" at bounding box center [102, 389] width 204 height 38
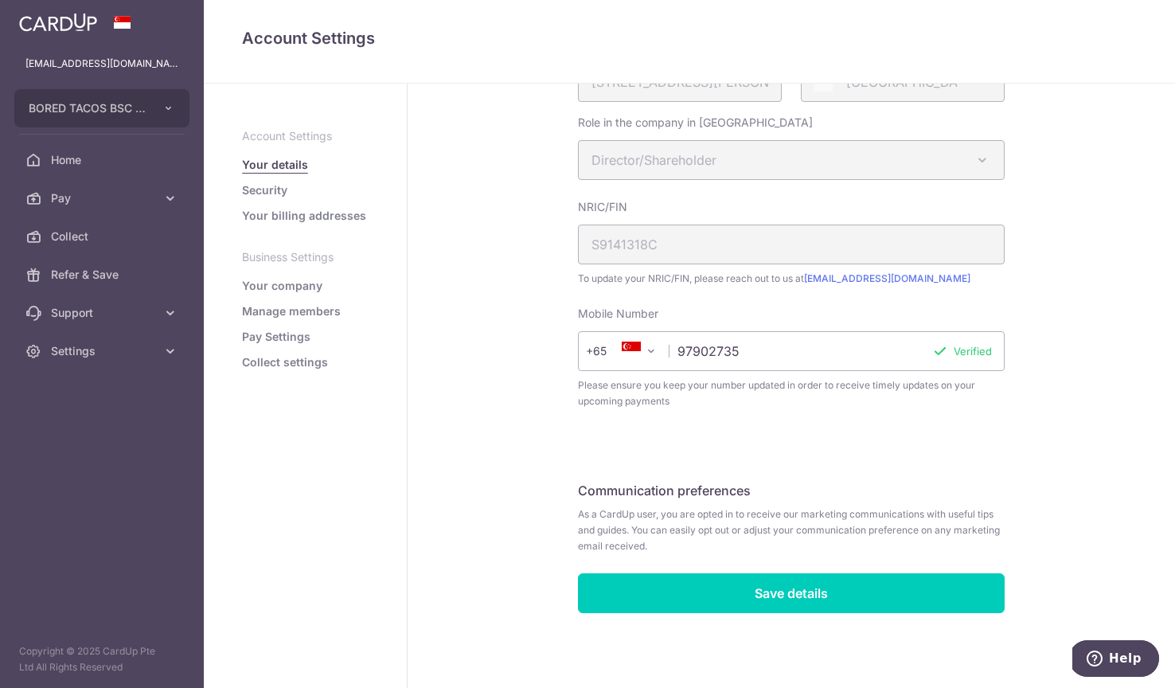
scroll to position [333, 0]
click at [263, 179] on ul "Account Settings Your details Security Your billing addresses Business Settings…" at bounding box center [305, 249] width 127 height 242
click at [267, 197] on link "Security" at bounding box center [264, 190] width 45 height 16
click at [267, 191] on link "Security" at bounding box center [264, 190] width 45 height 16
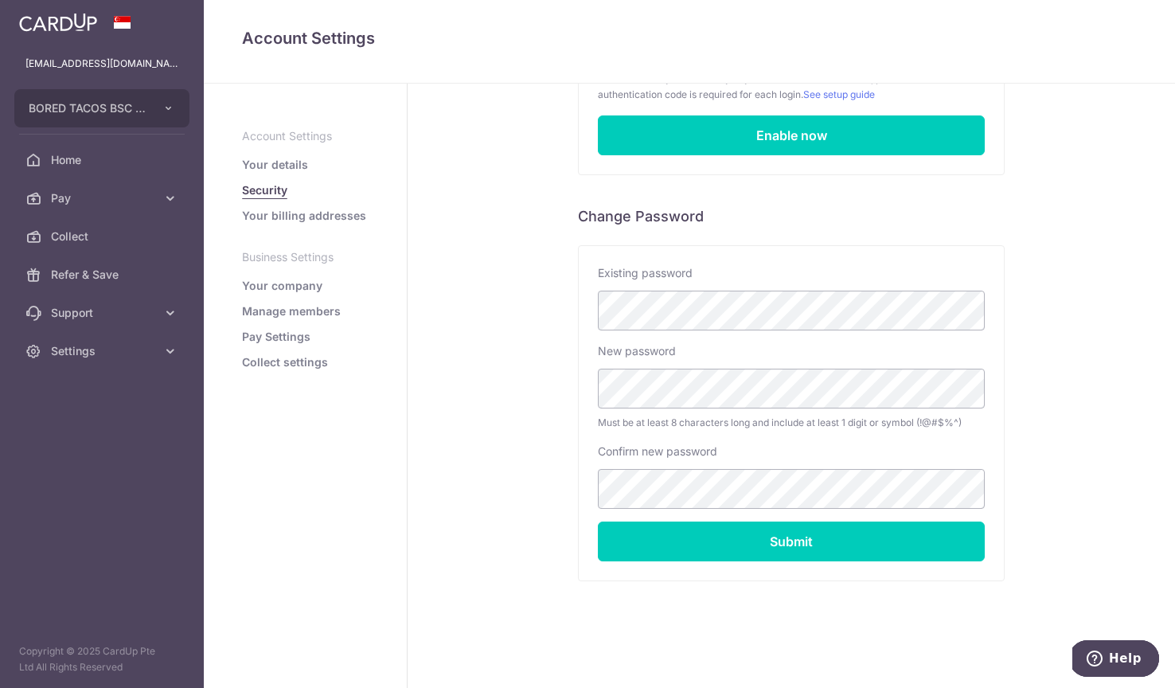
scroll to position [211, 0]
click at [302, 217] on link "Your billing addresses" at bounding box center [304, 216] width 124 height 16
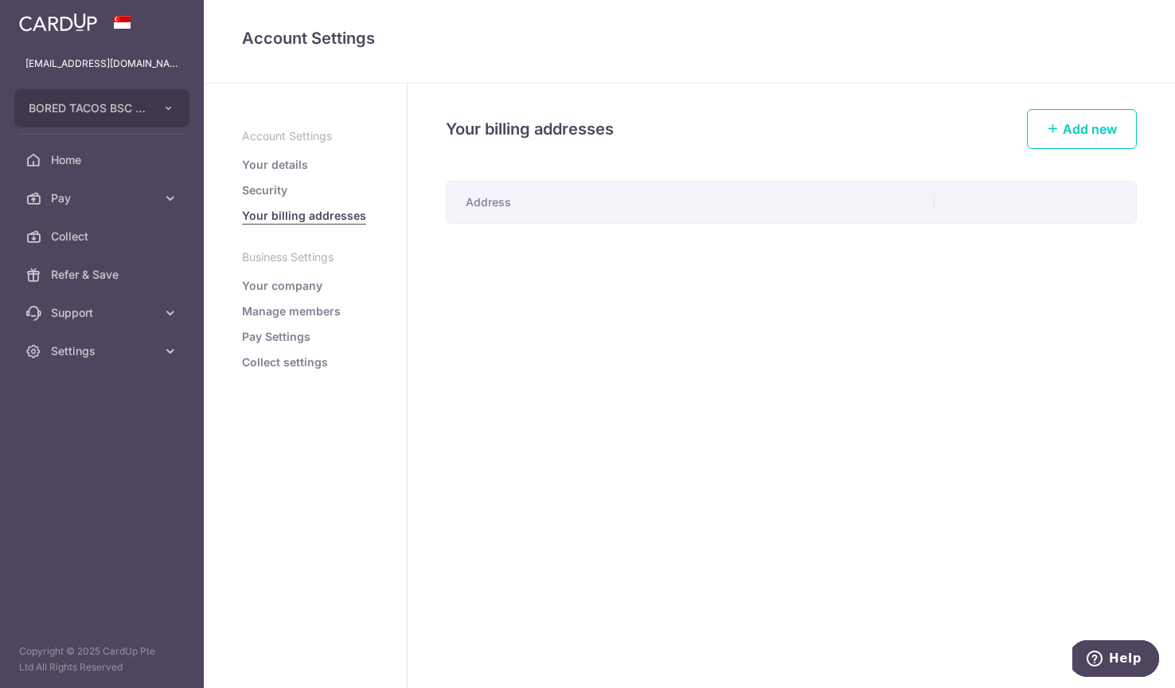
click at [320, 288] on li "Your company" at bounding box center [305, 286] width 127 height 16
click at [304, 288] on link "Your company" at bounding box center [282, 286] width 80 height 16
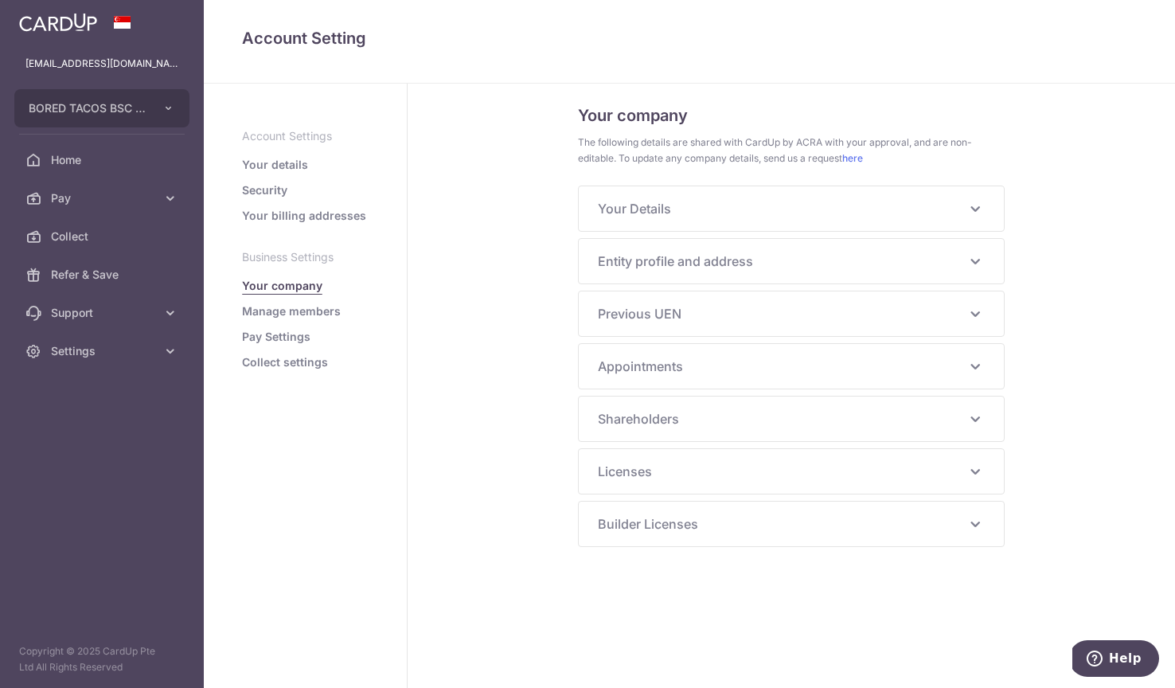
click at [717, 201] on span "Your Details" at bounding box center [782, 208] width 368 height 19
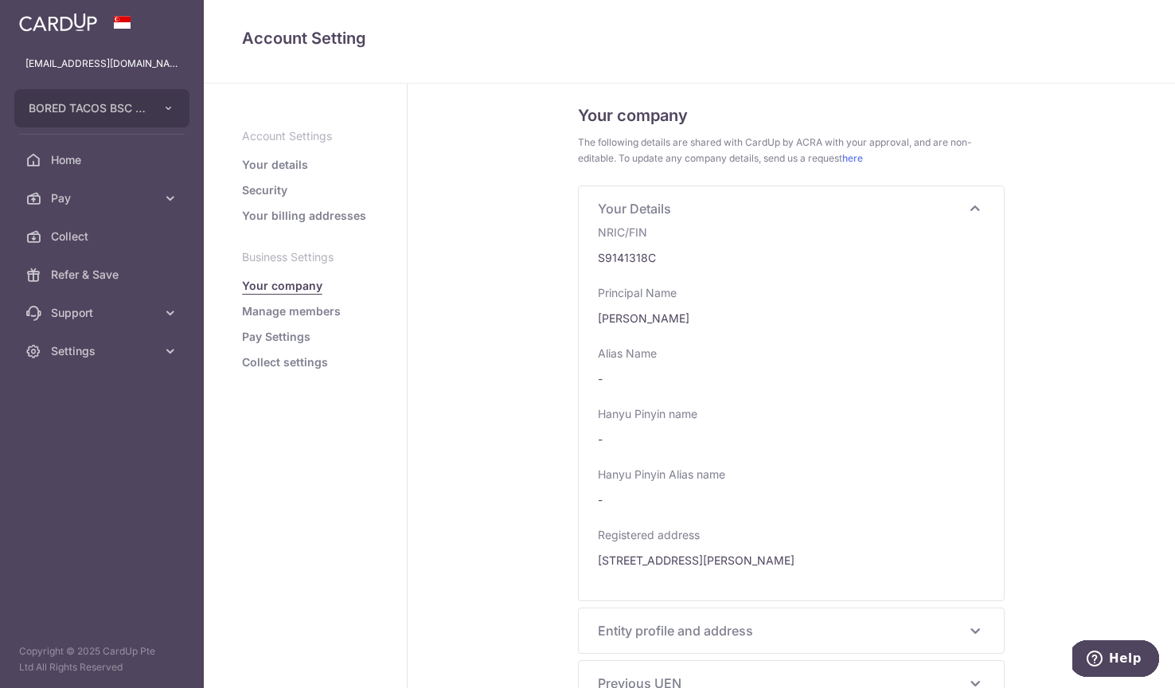
click at [717, 201] on span "Your Details" at bounding box center [782, 208] width 368 height 19
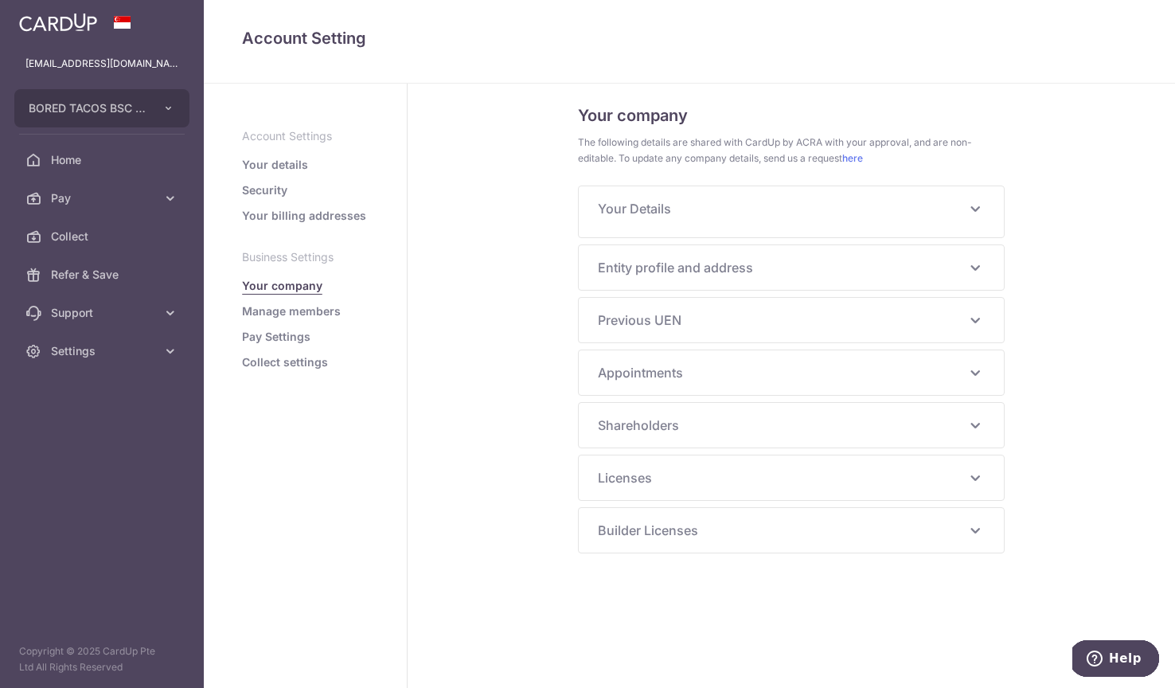
click at [710, 271] on div "Entity profile and address UEN 202541861Z Business/Entity name BORED TACOS BSC …" at bounding box center [791, 267] width 425 height 45
click at [709, 265] on span "Entity profile and address" at bounding box center [782, 260] width 368 height 19
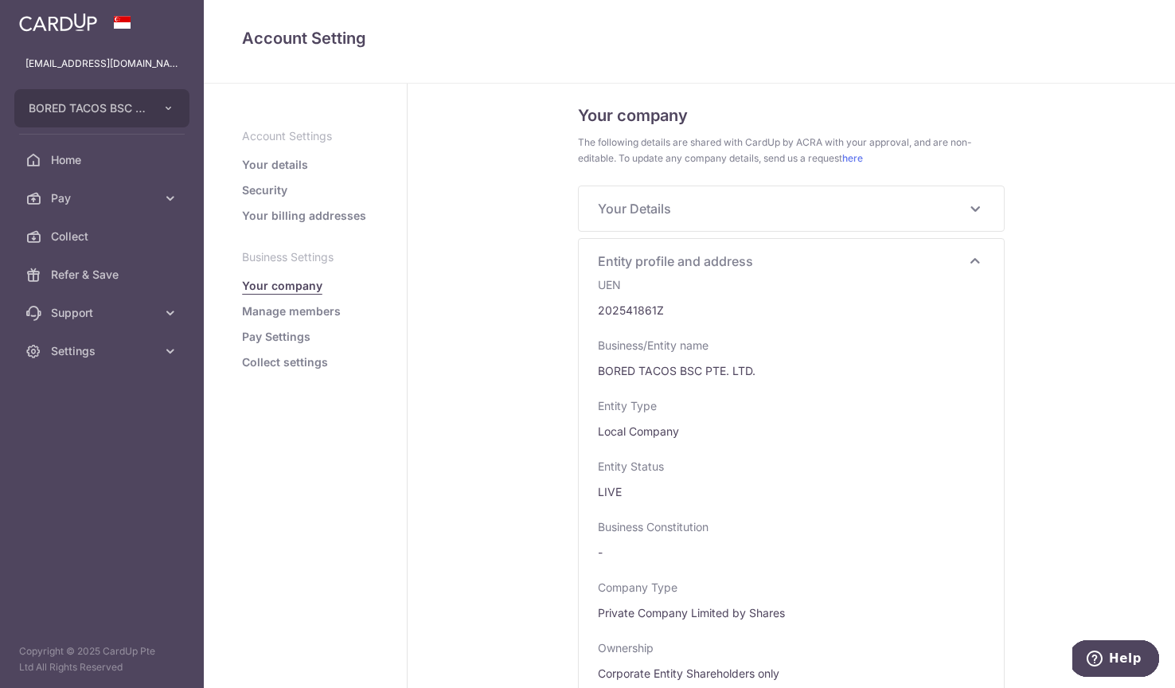
click at [709, 265] on span "Entity profile and address" at bounding box center [782, 260] width 368 height 19
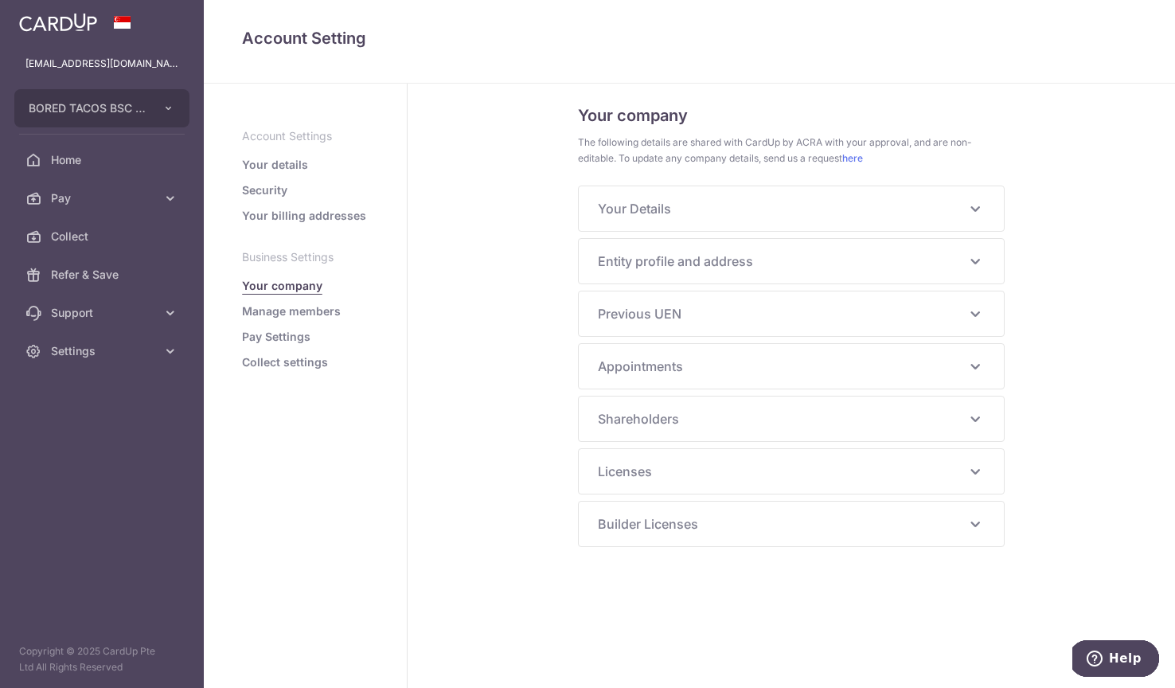
click at [691, 325] on div "Previous UEN -" at bounding box center [791, 313] width 425 height 45
click at [680, 323] on div "Previous UEN -" at bounding box center [791, 313] width 425 height 45
click at [680, 377] on div "Appointments Low Hui Ling Nationality SINGAPORE CITIZEN Identification Number S…" at bounding box center [791, 366] width 425 height 45
click at [668, 370] on span "Appointments" at bounding box center [782, 366] width 368 height 19
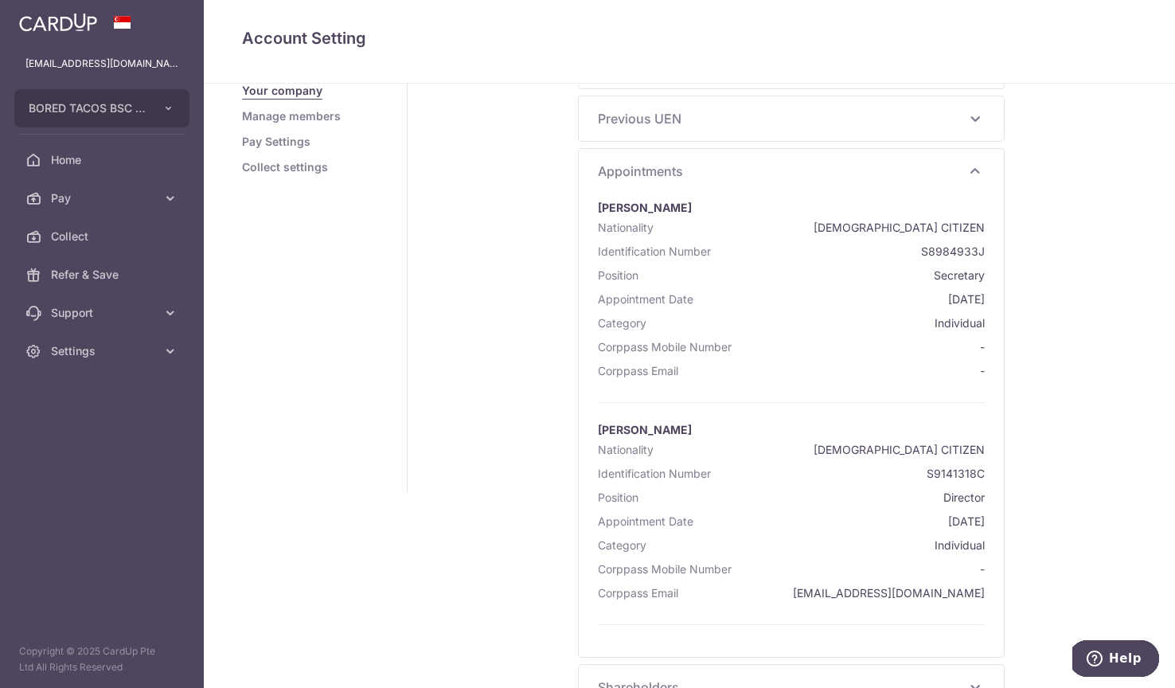
scroll to position [115, 0]
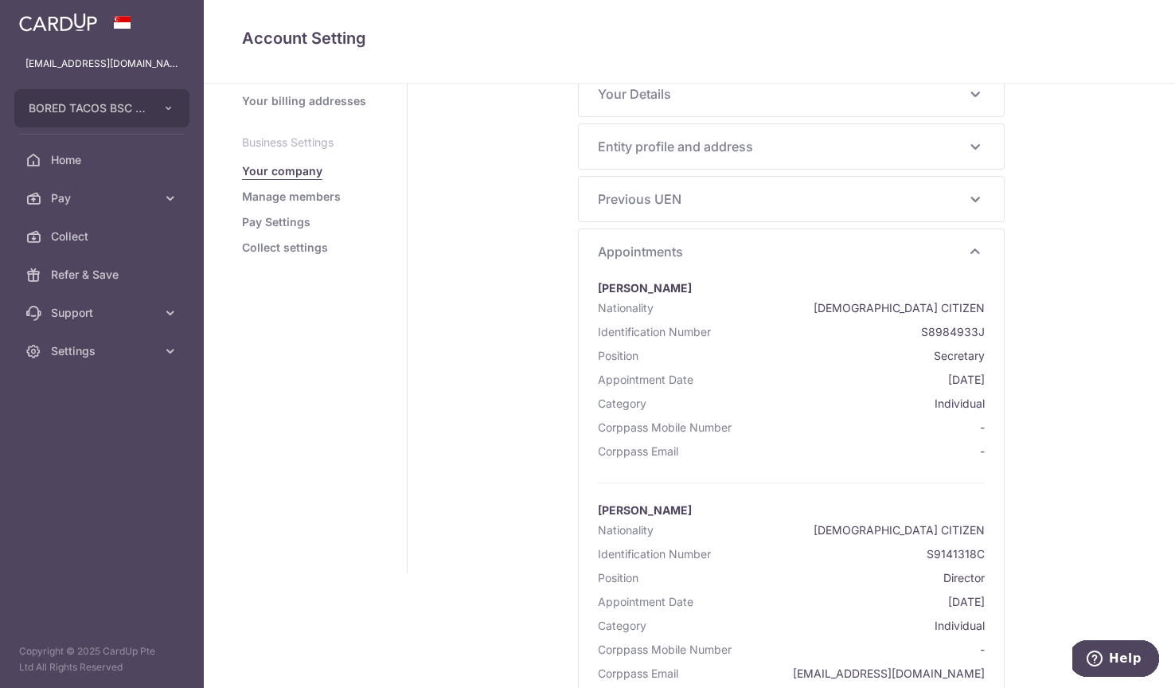
click at [651, 205] on span "Previous UEN" at bounding box center [782, 198] width 368 height 19
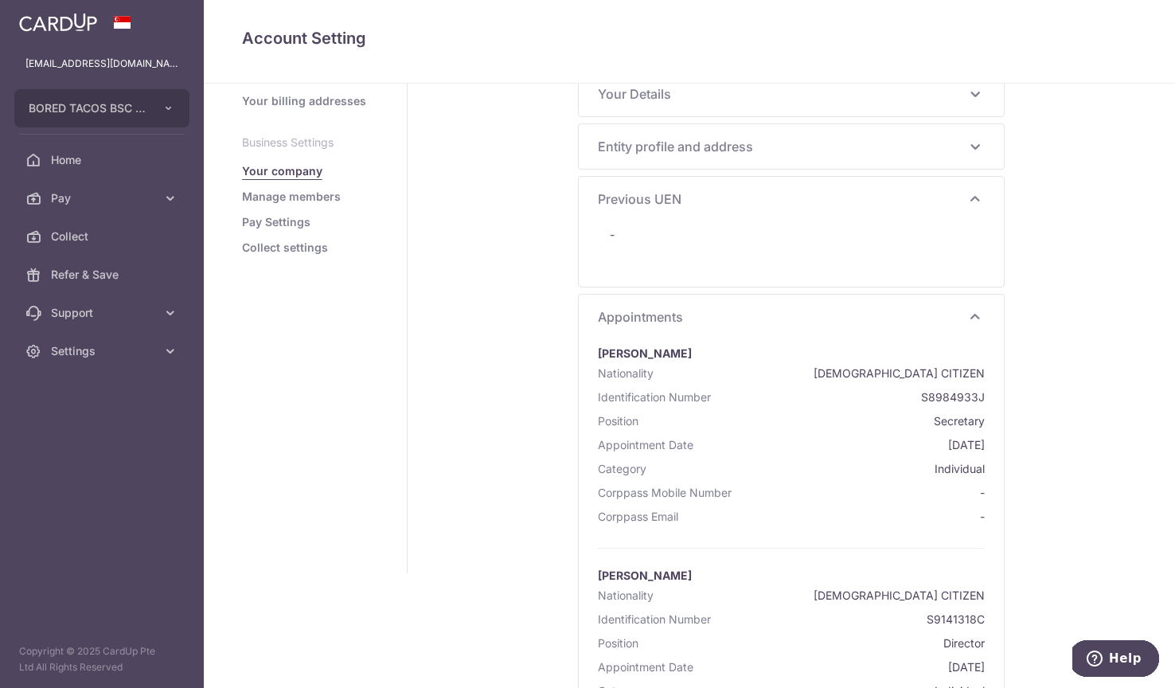
scroll to position [196, 0]
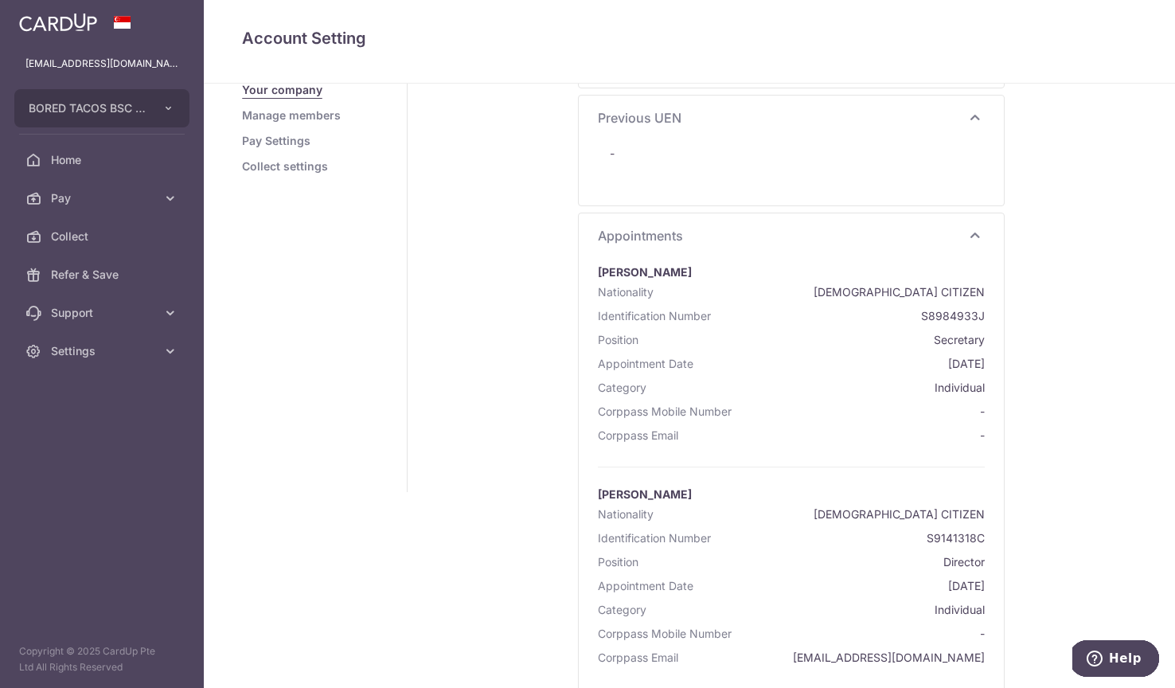
click at [829, 246] on div "Appointments Low Hui Ling Nationality SINGAPORE CITIZEN Identification Number S…" at bounding box center [791, 467] width 425 height 508
click at [684, 223] on div "Appointments Low Hui Ling Nationality SINGAPORE CITIZEN Identification Number S…" at bounding box center [791, 467] width 425 height 508
click at [668, 232] on span "Appointments" at bounding box center [782, 235] width 368 height 19
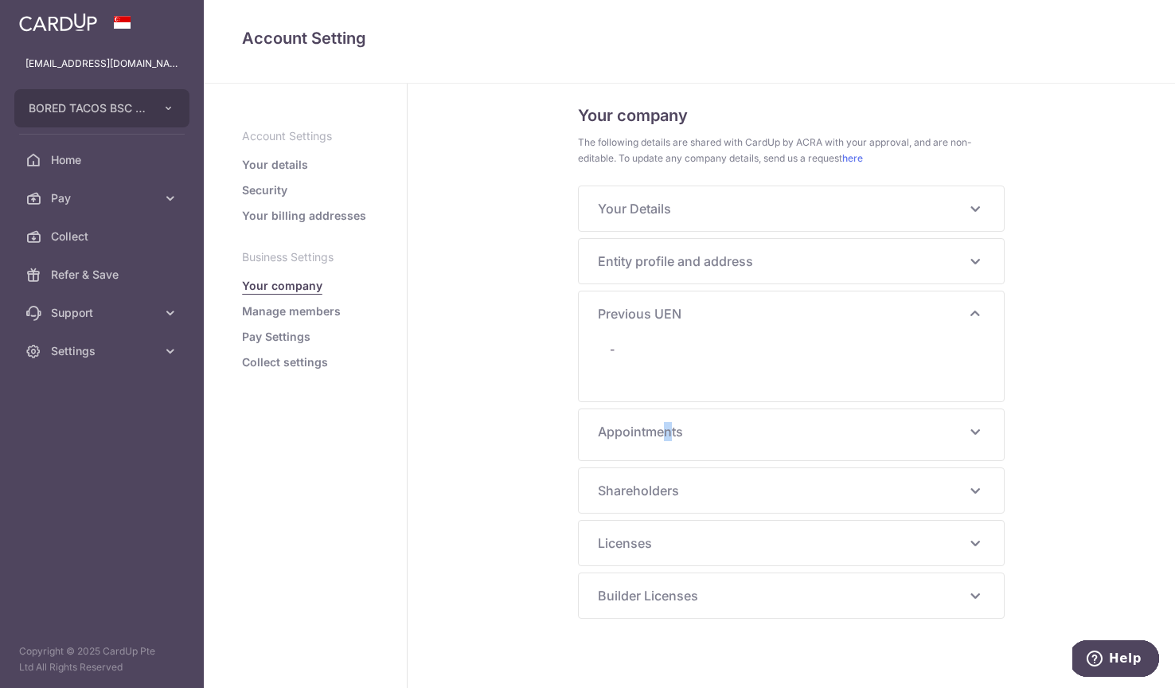
scroll to position [0, 0]
click at [641, 476] on span "Shareholders" at bounding box center [782, 483] width 368 height 19
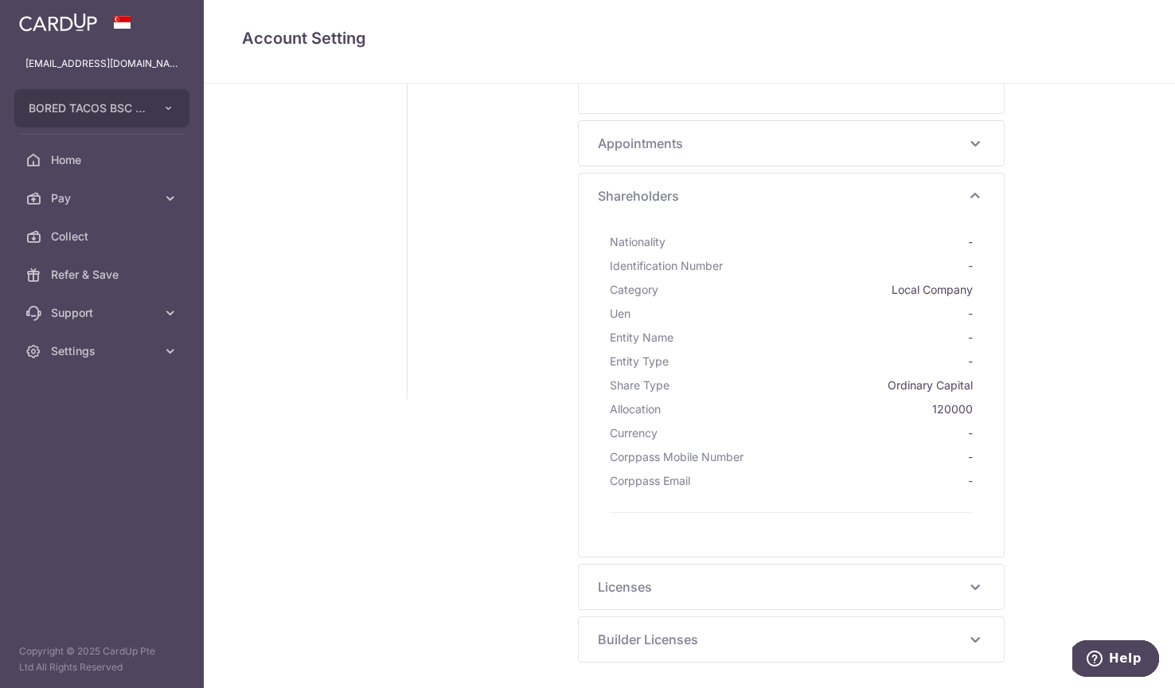
scroll to position [288, 0]
click at [658, 198] on span "Shareholders" at bounding box center [782, 195] width 368 height 19
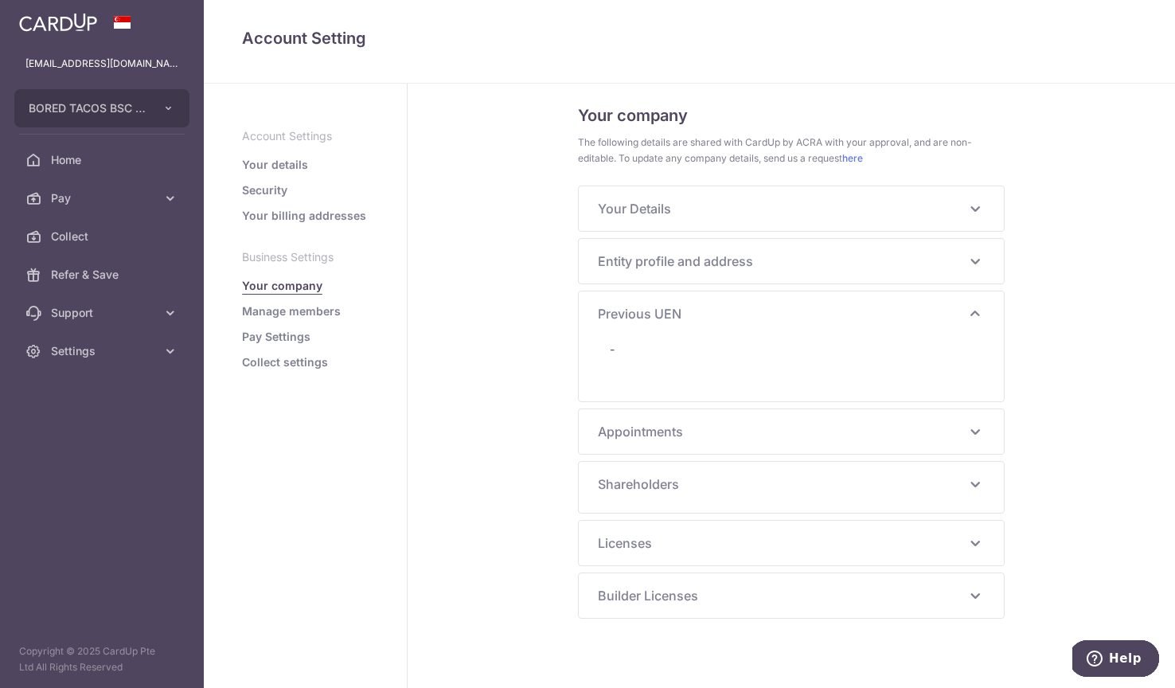
scroll to position [0, 0]
click at [313, 313] on link "Manage members" at bounding box center [291, 311] width 99 height 16
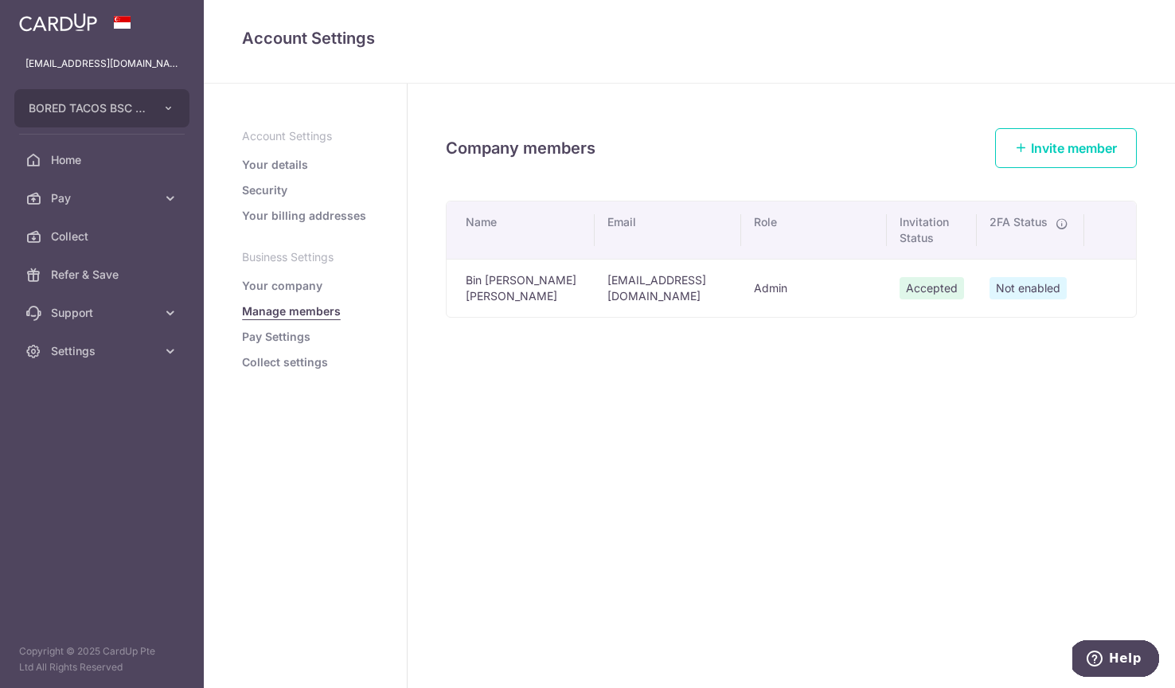
click at [291, 337] on link "Pay Settings" at bounding box center [276, 337] width 68 height 16
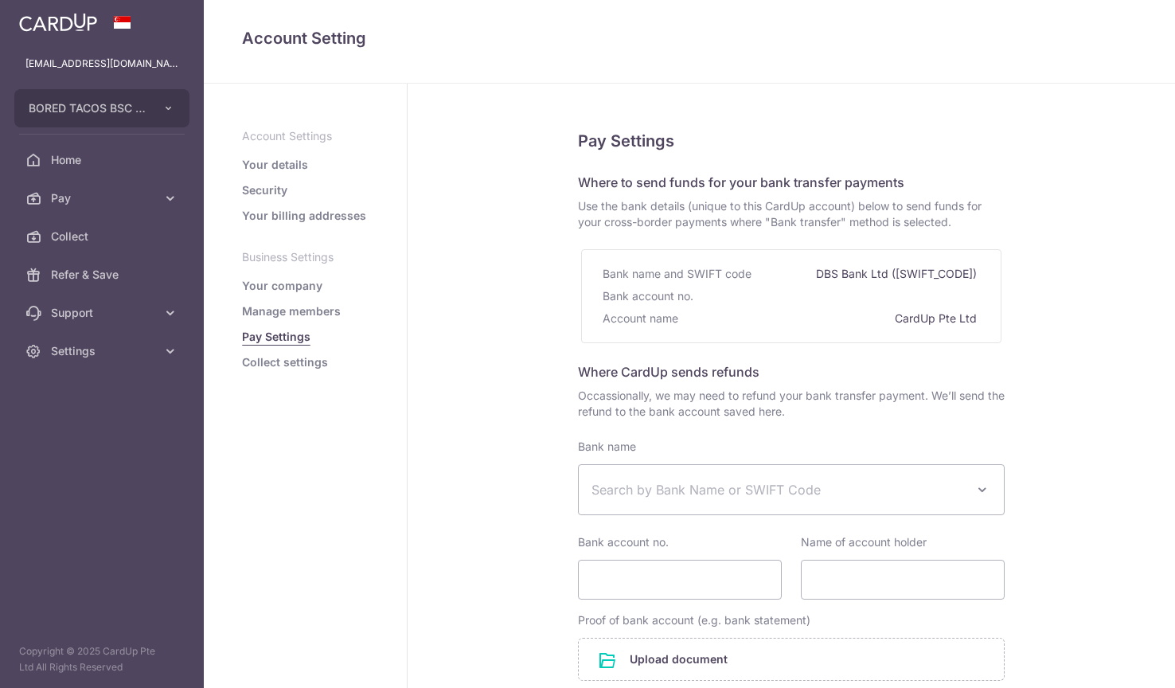
select select
click at [306, 360] on link "Collect settings" at bounding box center [285, 362] width 86 height 16
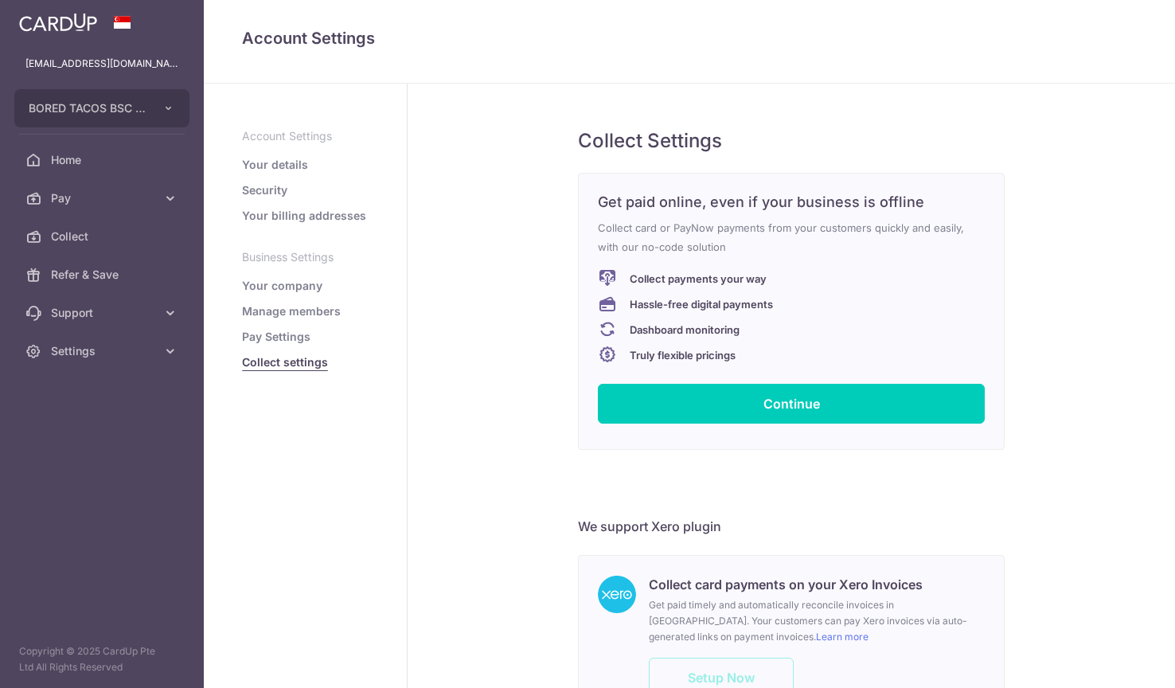
click at [294, 343] on link "Pay Settings" at bounding box center [276, 337] width 68 height 16
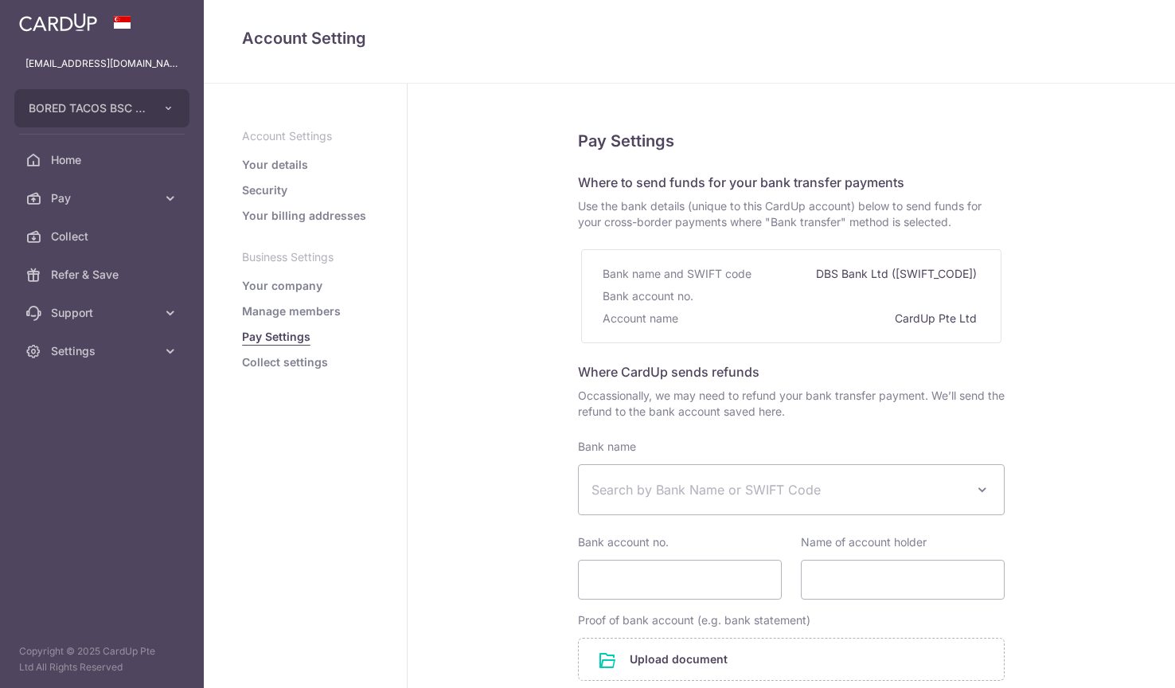
select select
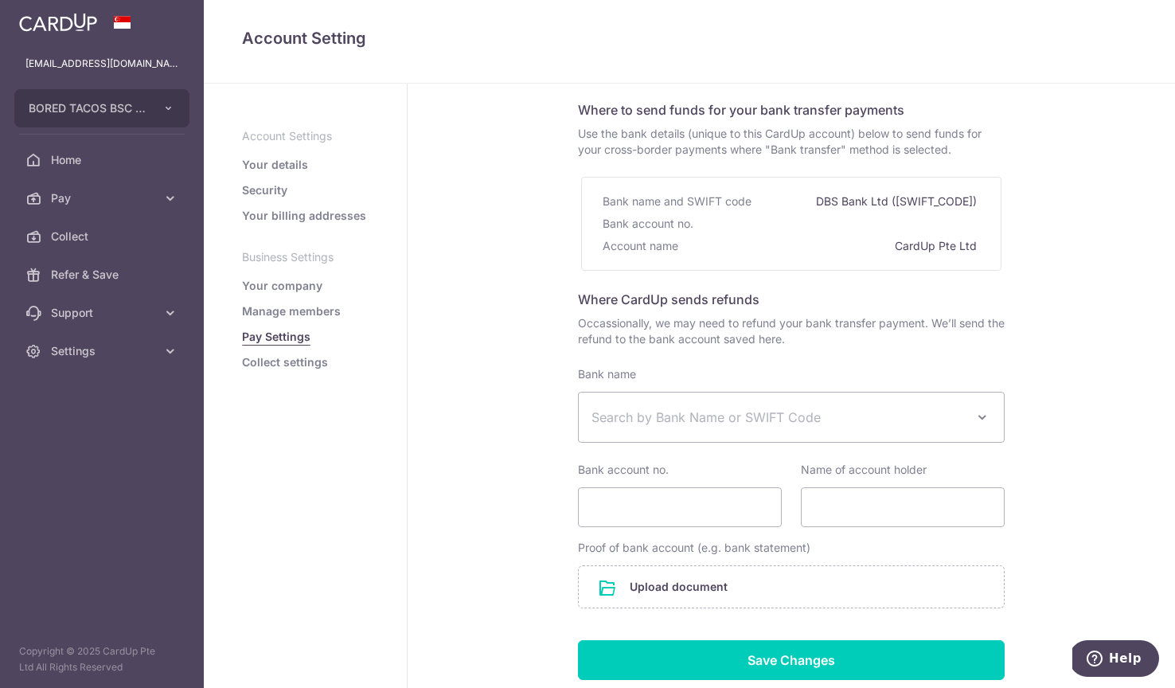
click at [295, 361] on link "Collect settings" at bounding box center [285, 362] width 86 height 16
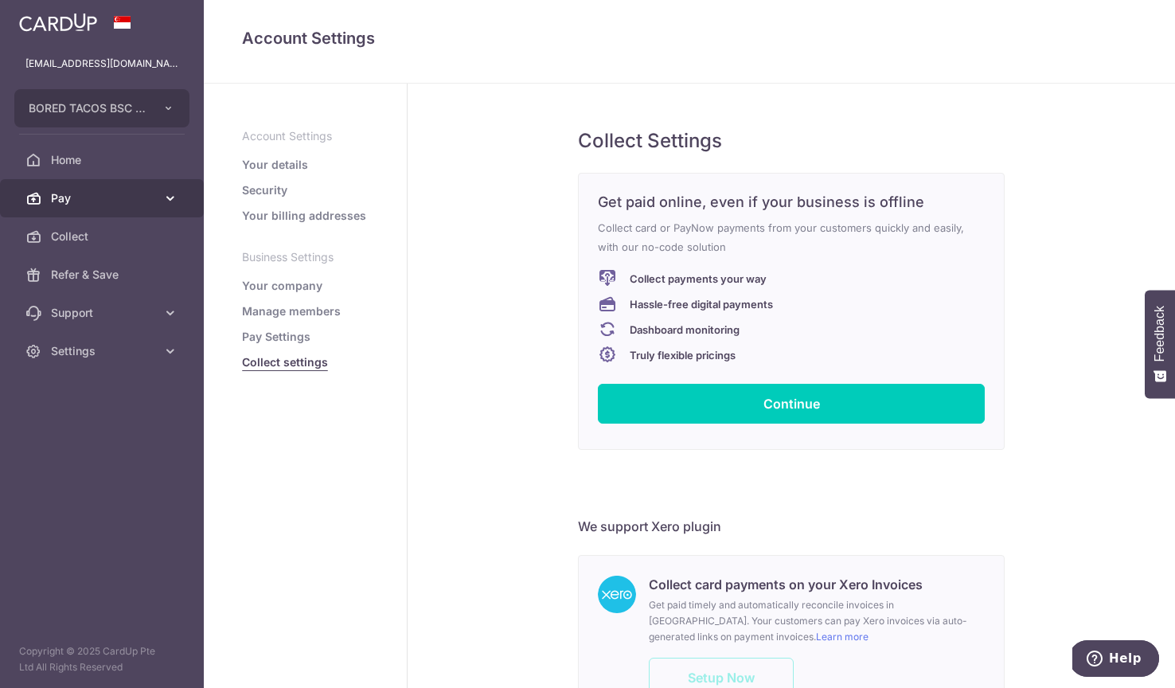
click at [91, 200] on span "Pay" at bounding box center [103, 198] width 105 height 16
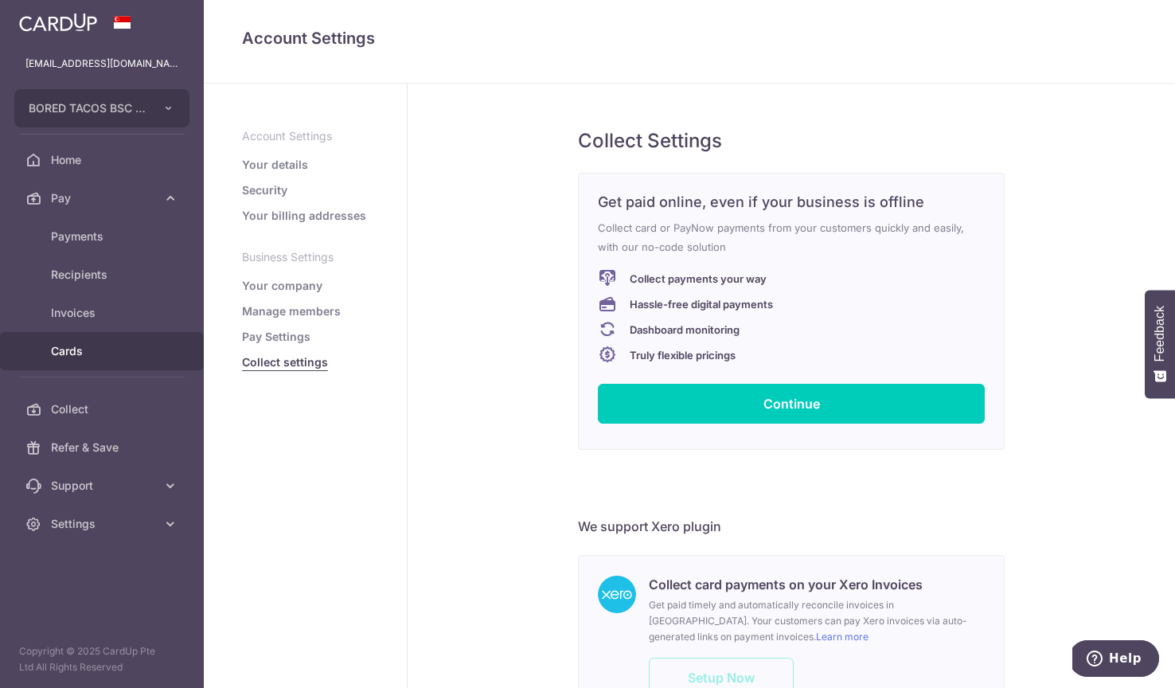
click at [105, 363] on link "Cards" at bounding box center [102, 351] width 204 height 38
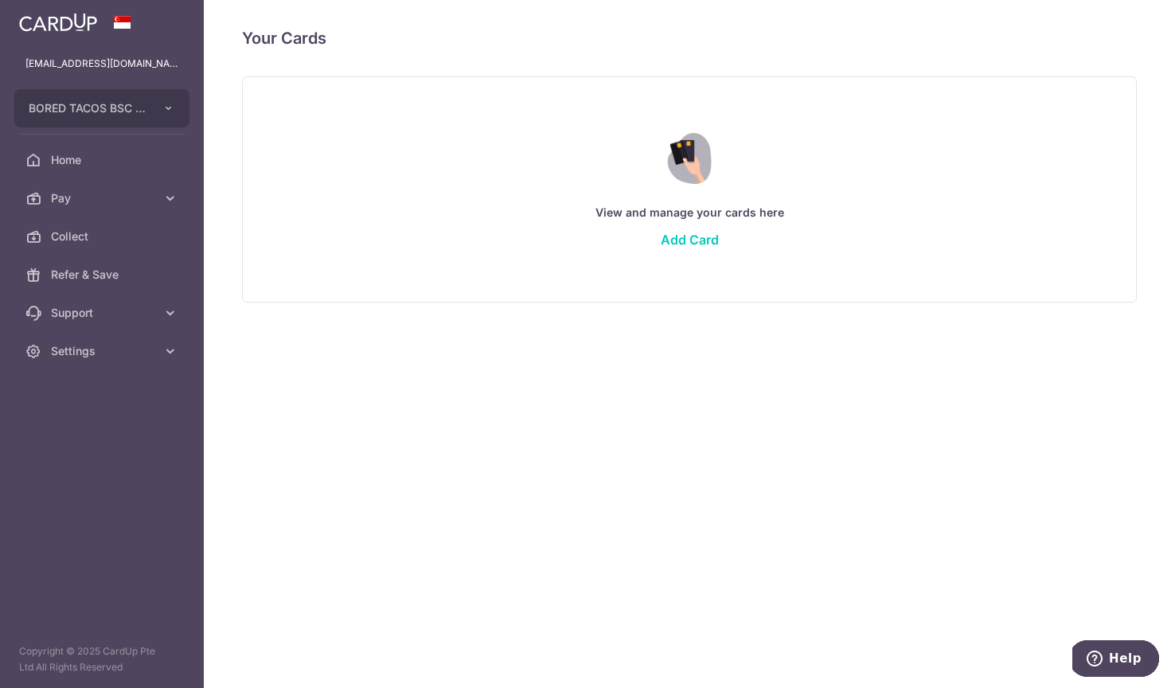
click at [725, 233] on div "View and manage your cards here Add Card" at bounding box center [689, 189] width 855 height 138
click at [711, 234] on link "Add Card" at bounding box center [689, 240] width 58 height 16
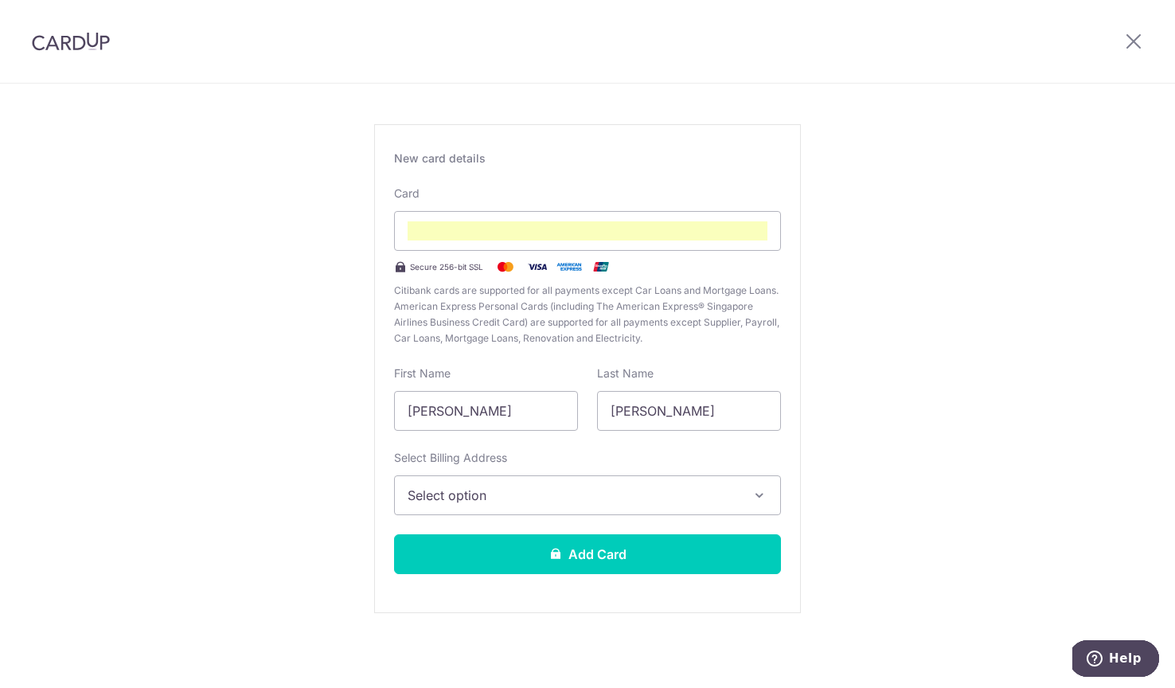
click at [579, 496] on span "Select option" at bounding box center [572, 494] width 331 height 19
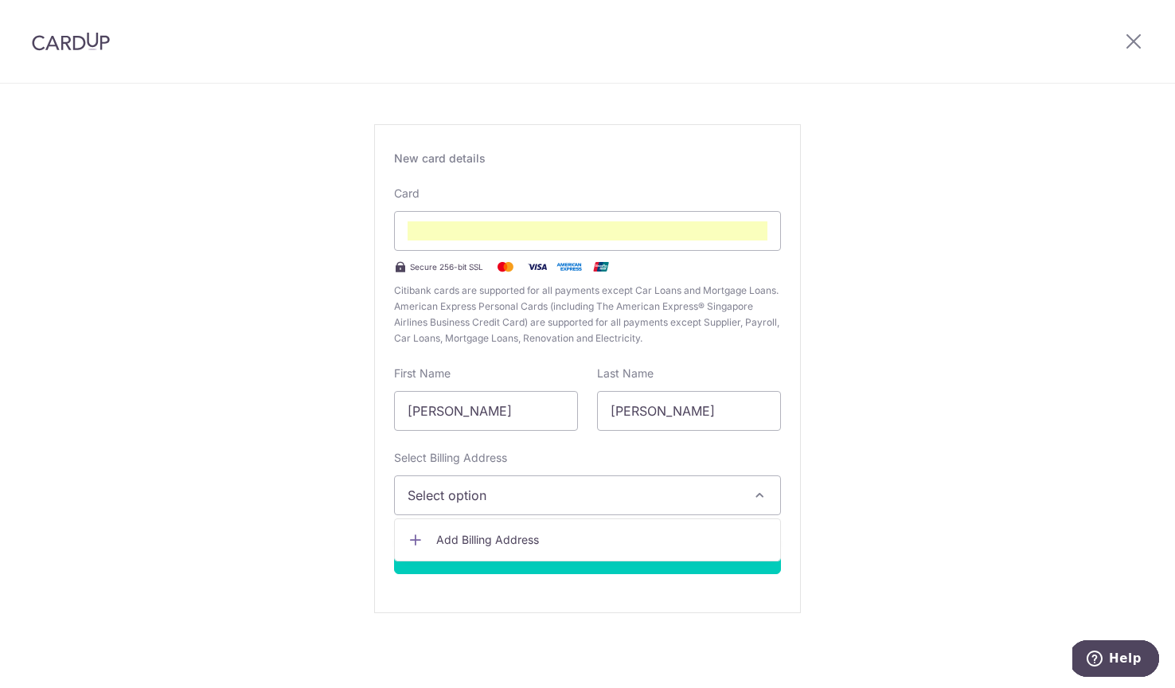
click at [576, 534] on span "Add Billing Address" at bounding box center [601, 540] width 331 height 16
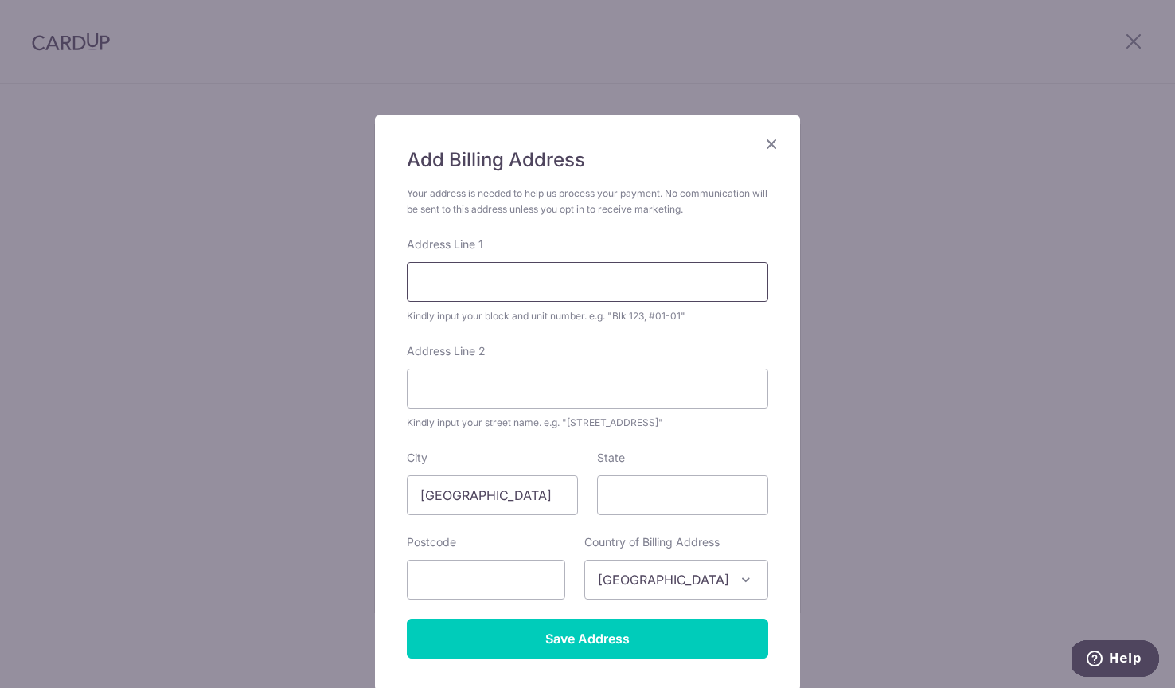
click at [485, 280] on input "Address Line 1" at bounding box center [587, 282] width 361 height 40
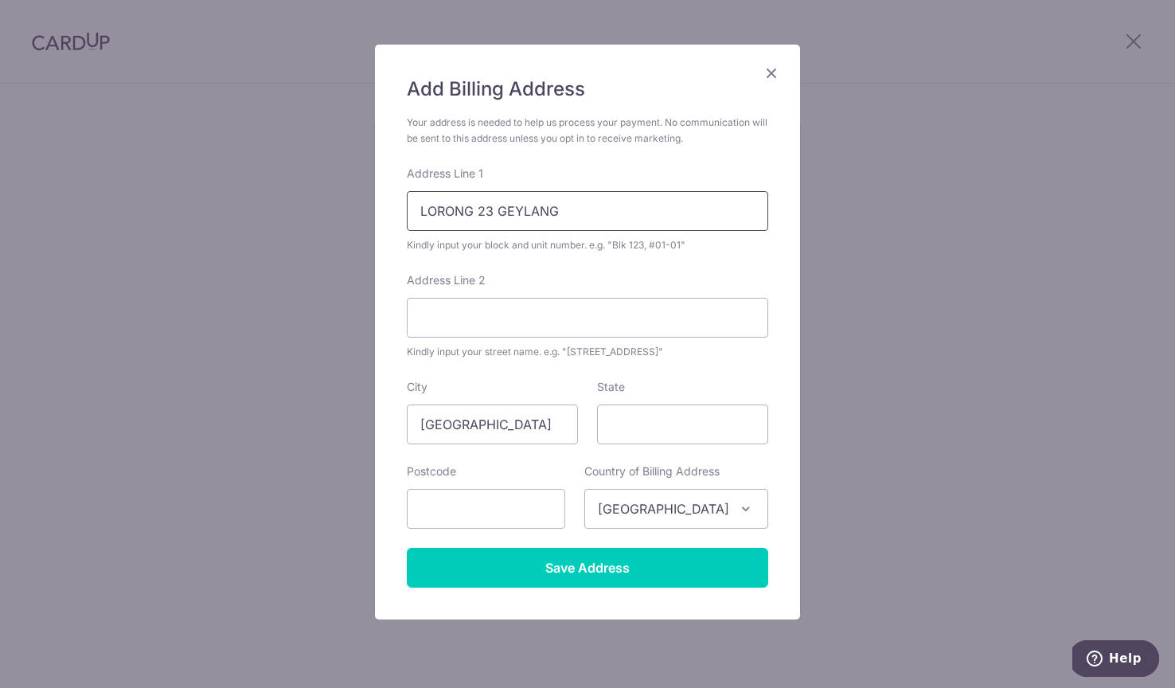
scroll to position [114, 0]
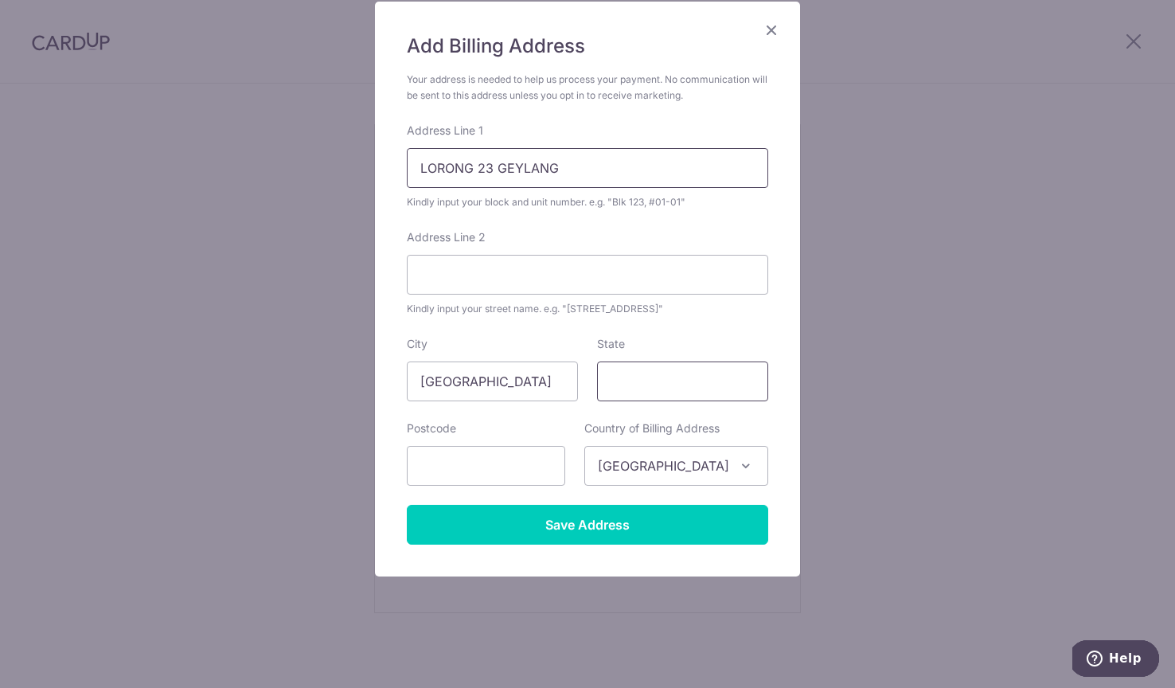
type input "LORONG 23 GEYLANG"
click at [667, 379] on input "State" at bounding box center [682, 381] width 171 height 40
type input "SINGAPORE"
type input "388371"
click at [418, 171] on input "LORONG 23 GEYLANG" at bounding box center [587, 168] width 361 height 40
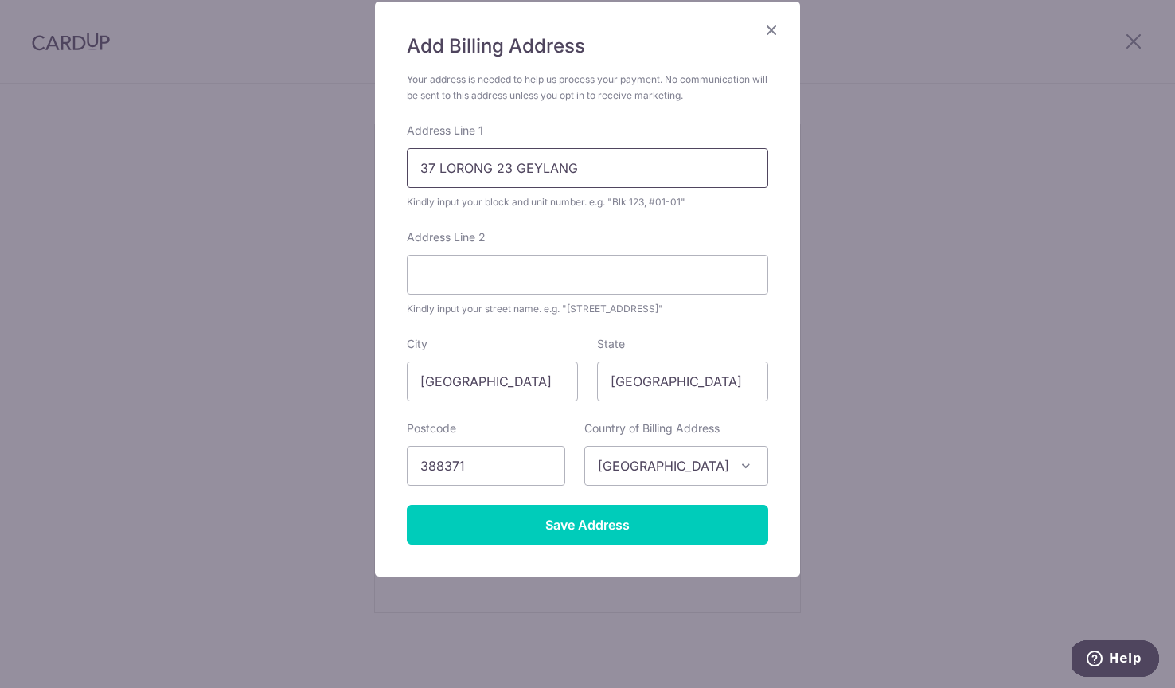
click at [641, 154] on input "37 LORONG 23 GEYLANG" at bounding box center [587, 168] width 361 height 40
click at [656, 161] on input "37 LORONG 23 GEYLANG" at bounding box center [587, 168] width 361 height 40
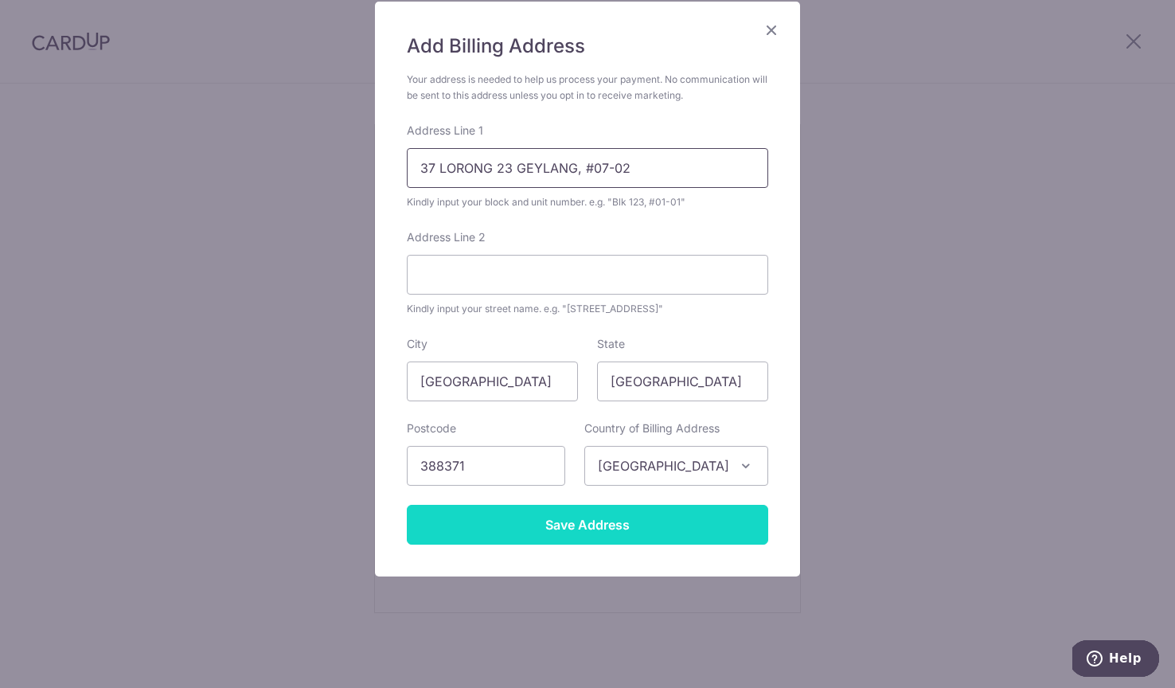
type input "37 LORONG 23 GEYLANG, #07-02"
click at [647, 525] on input "Save Address" at bounding box center [587, 525] width 361 height 40
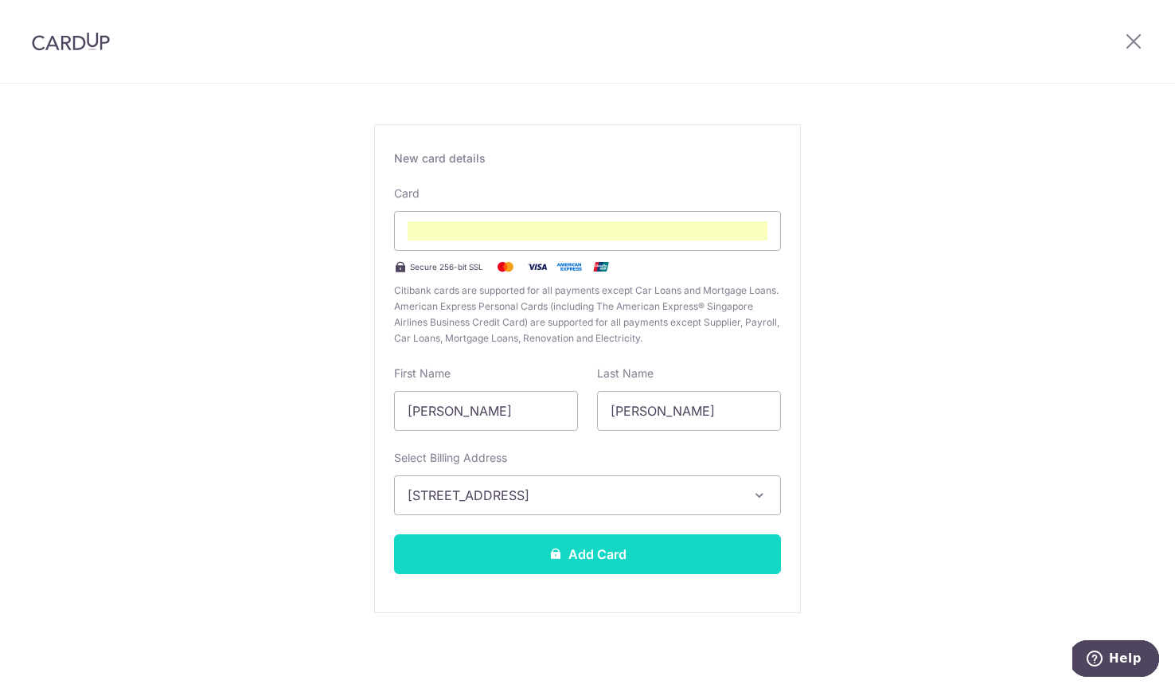
click at [598, 560] on button "Add Card" at bounding box center [587, 554] width 387 height 40
